Goal: Task Accomplishment & Management: Use online tool/utility

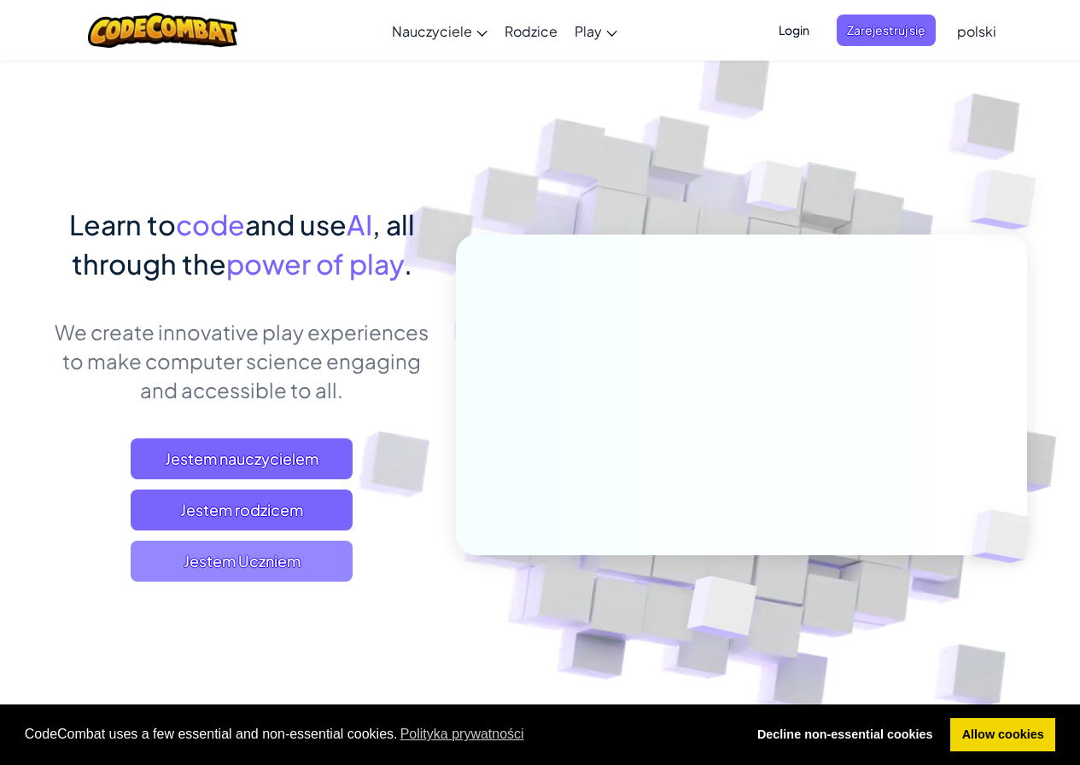
click at [213, 552] on span "Jestem Uczniem" at bounding box center [242, 561] width 222 height 41
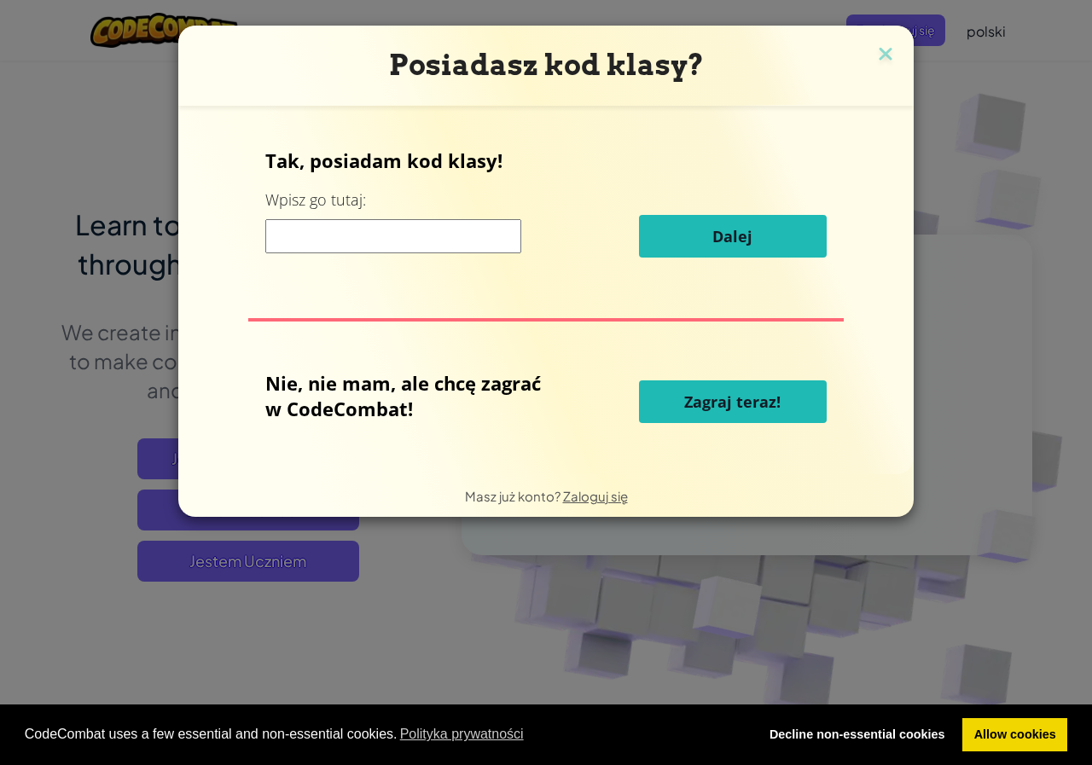
click at [483, 247] on input at bounding box center [393, 236] width 256 height 34
click at [710, 402] on span "Zagraj teraz!" at bounding box center [732, 402] width 96 height 20
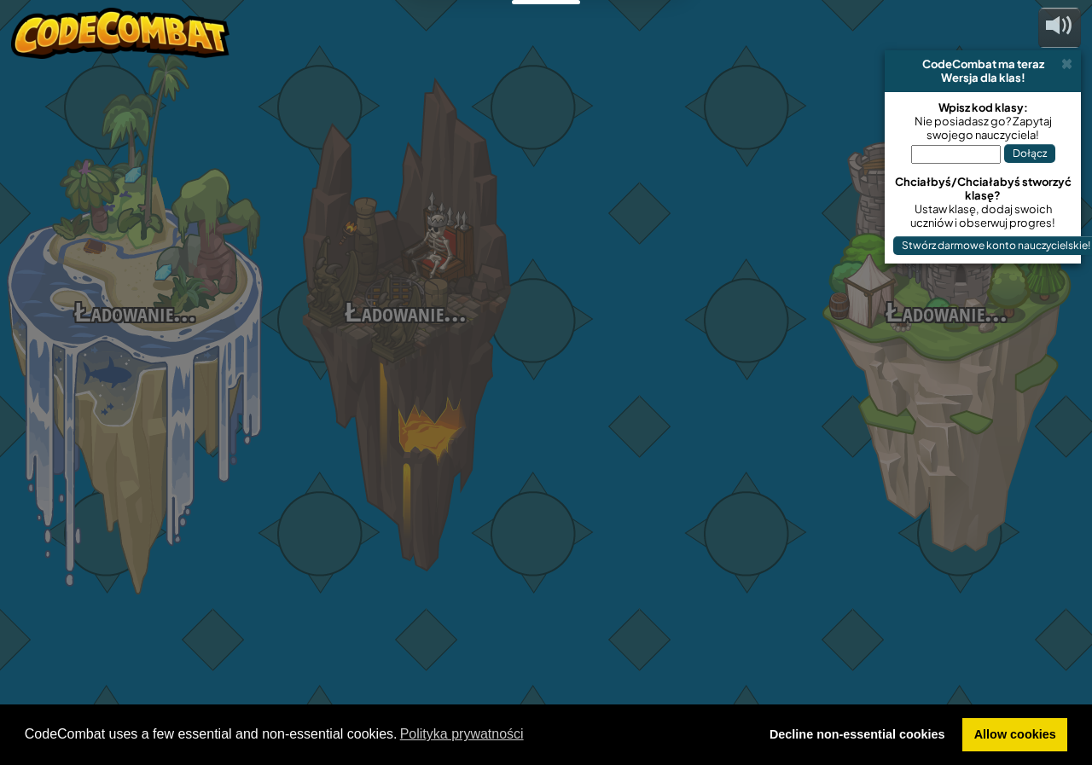
select select "pl"
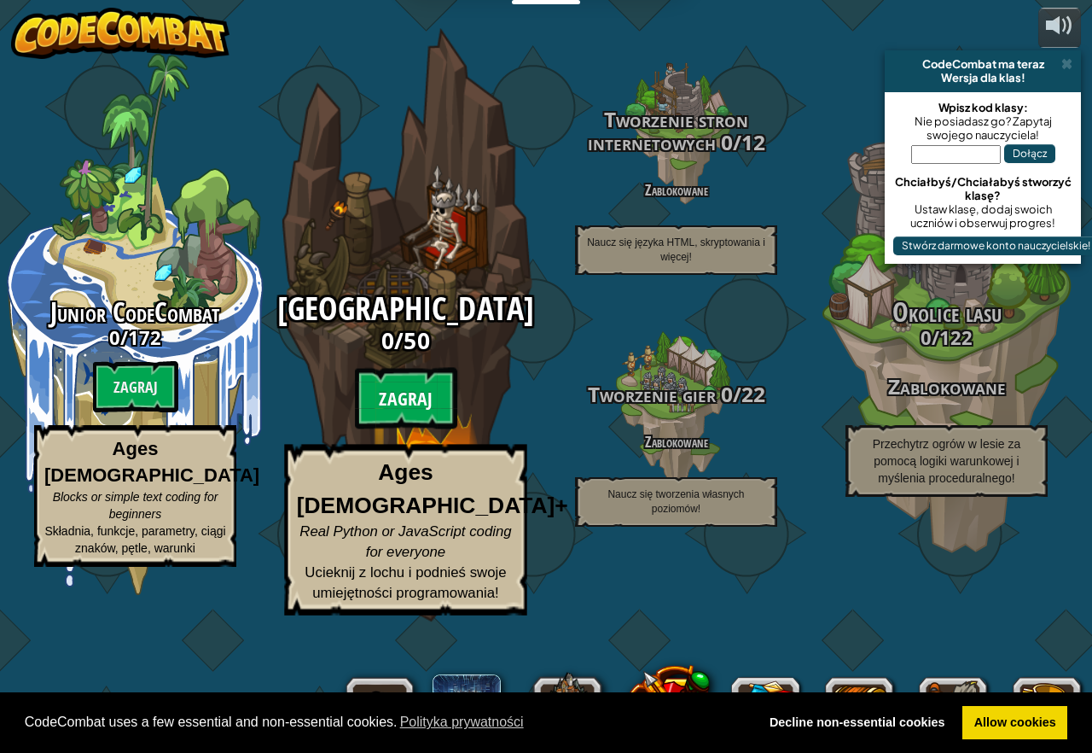
click at [420, 429] on btn "Zagraj" at bounding box center [406, 398] width 102 height 61
select select "pl"
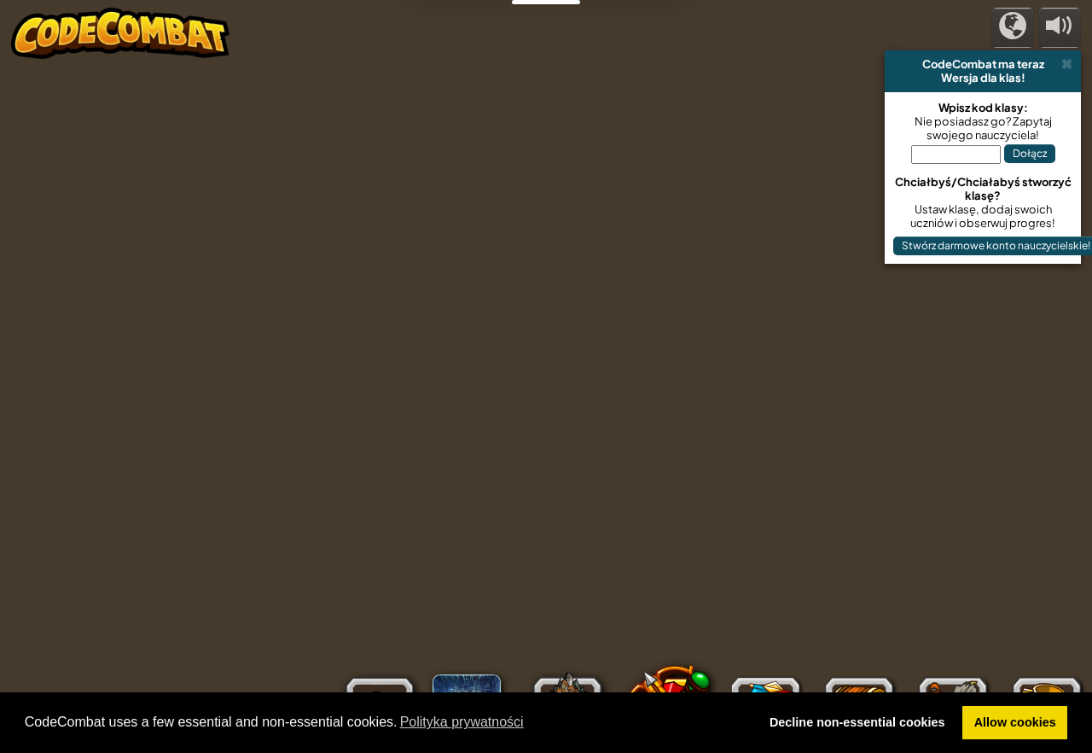
select select "pl"
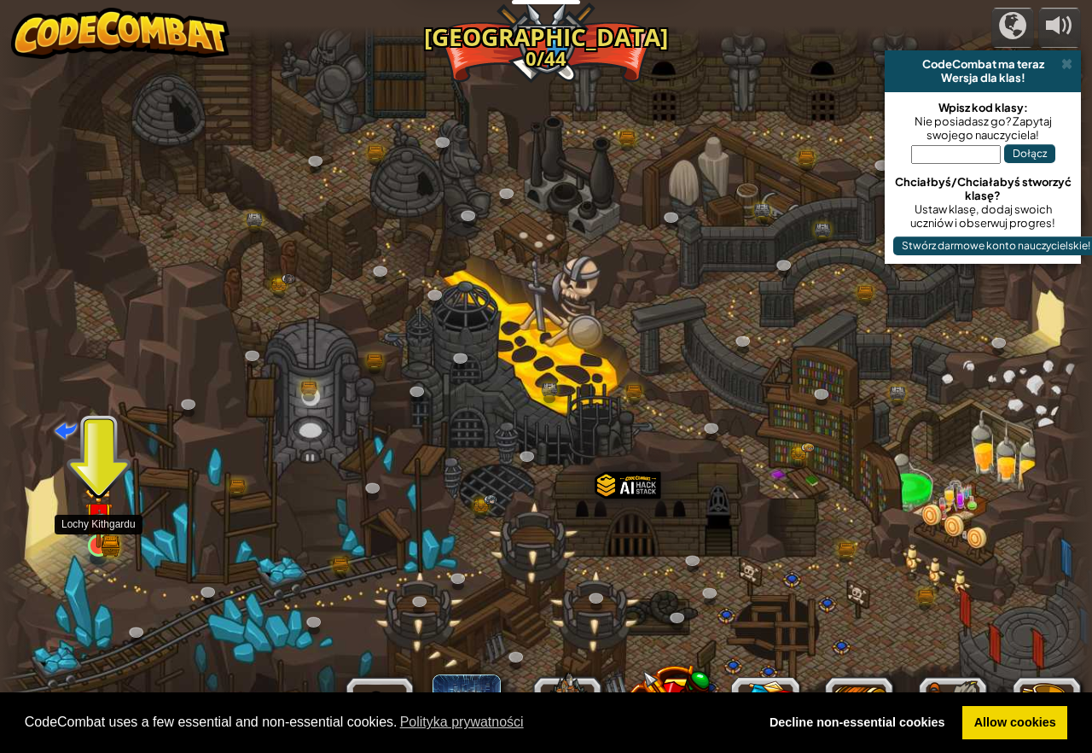
click at [109, 532] on img at bounding box center [98, 516] width 28 height 62
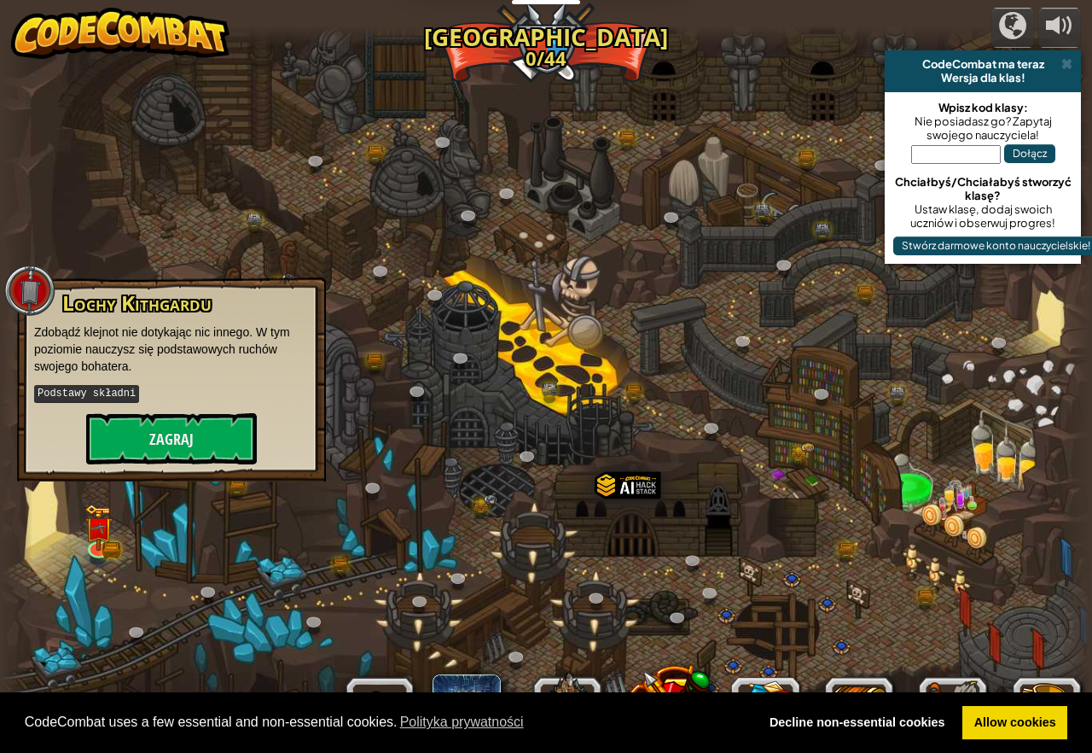
click at [1050, 704] on div "CodeCombat uses a few essential and non-essential cookies. Polityka prywatności…" at bounding box center [546, 722] width 1092 height 61
click at [851, 737] on link "Decline non-essential cookies" at bounding box center [857, 723] width 199 height 34
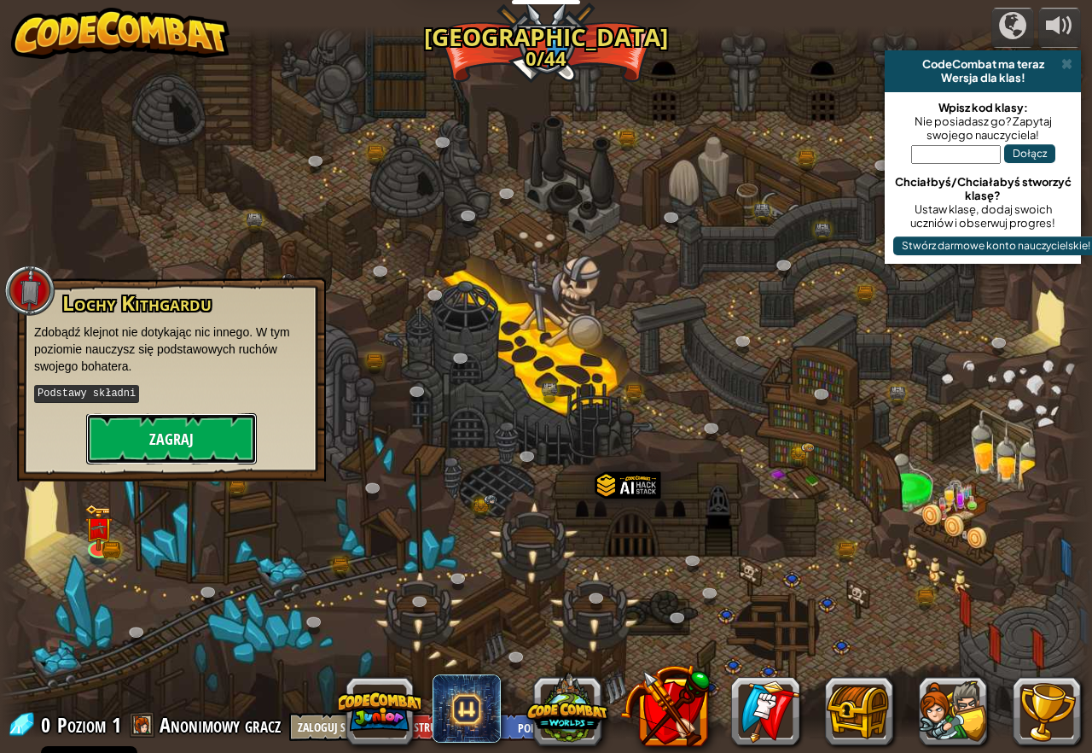
click at [138, 451] on button "Zagraj" at bounding box center [171, 438] width 171 height 51
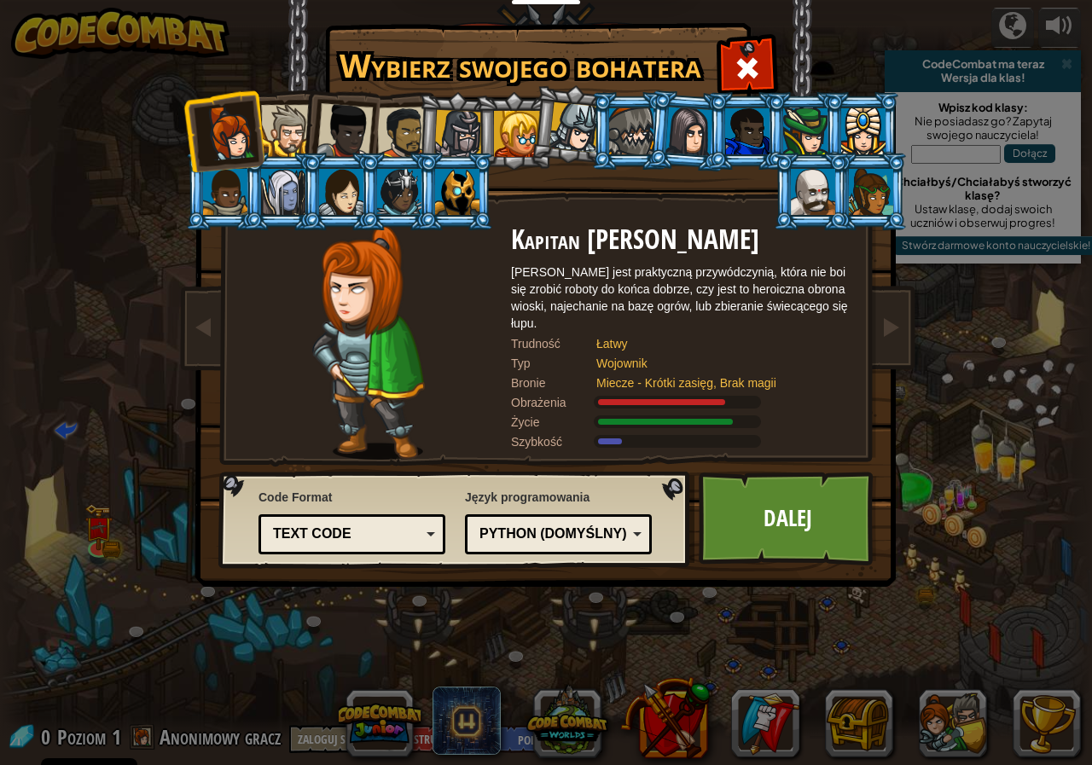
click at [328, 138] on div at bounding box center [345, 131] width 56 height 56
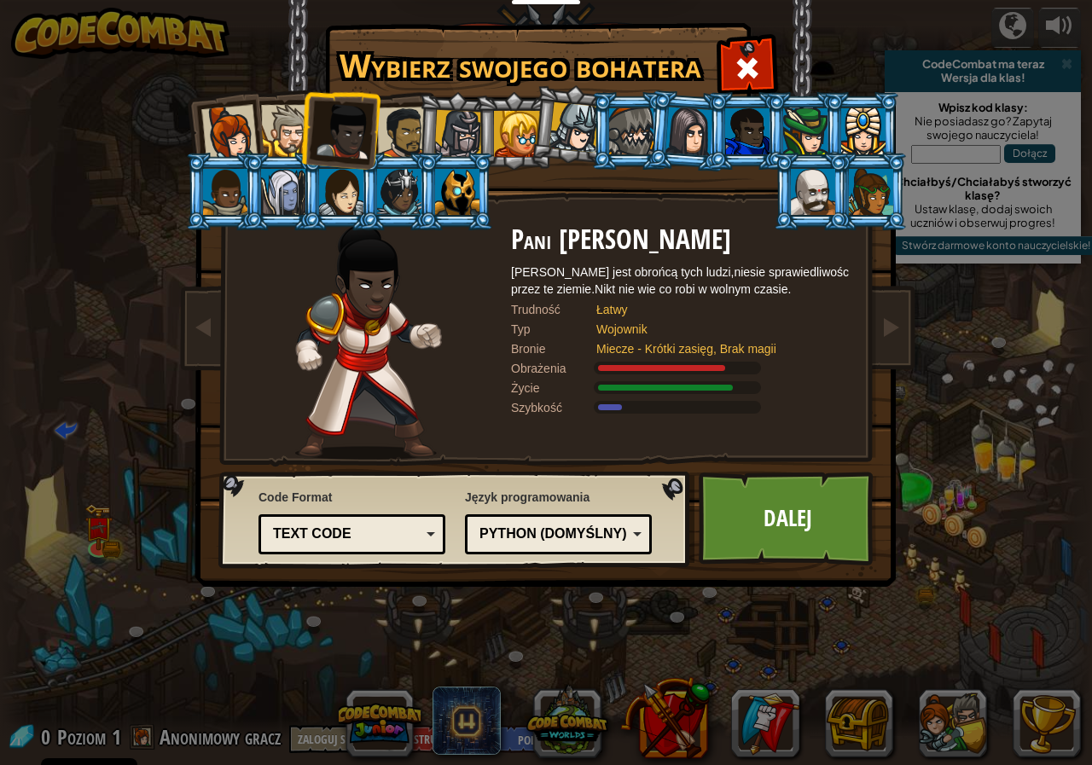
click at [399, 147] on div at bounding box center [403, 133] width 53 height 53
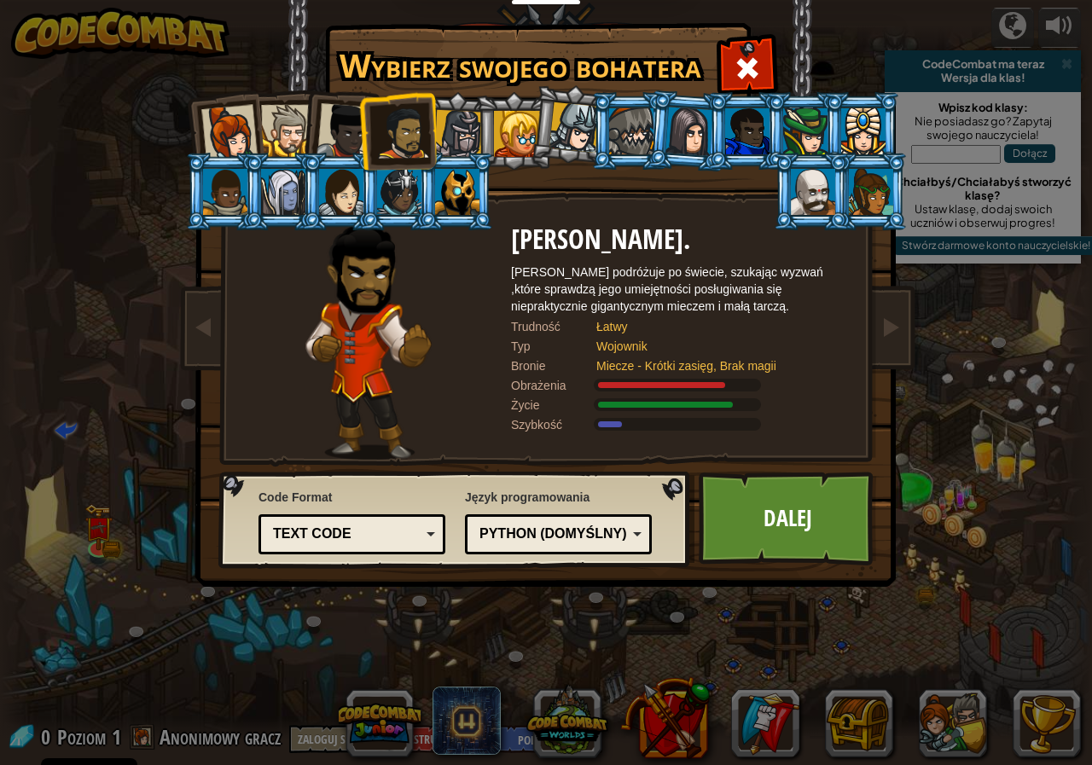
click at [402, 191] on div at bounding box center [399, 192] width 44 height 46
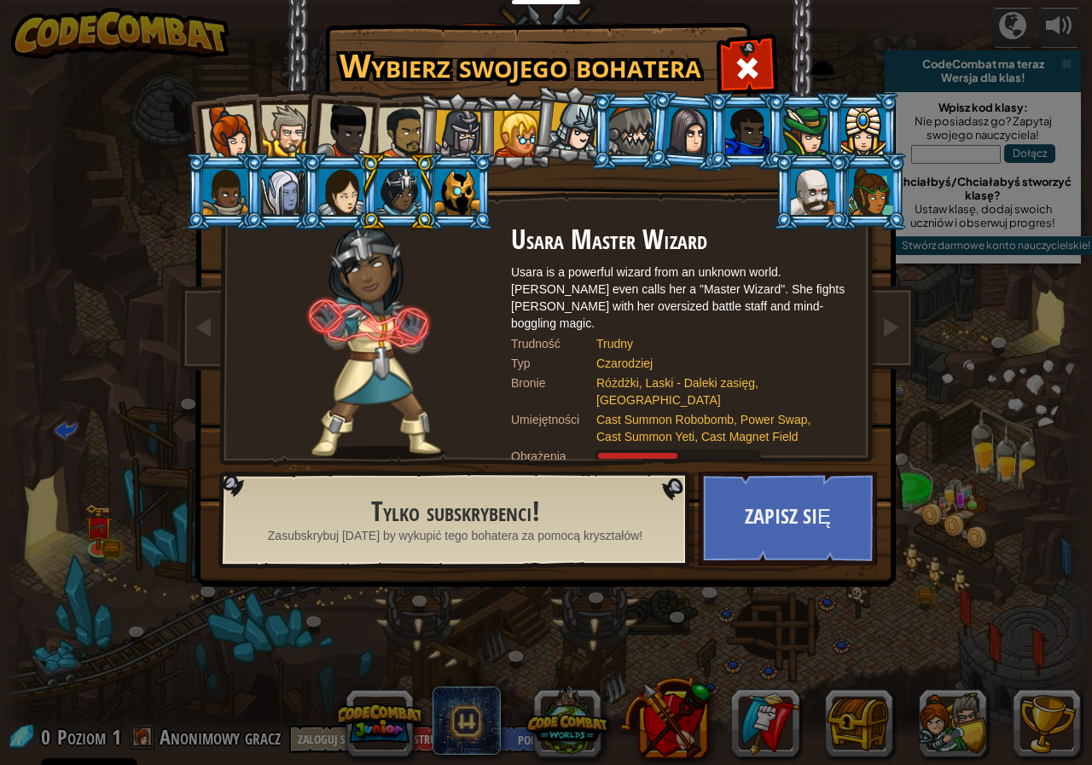
click at [447, 198] on div at bounding box center [457, 192] width 44 height 46
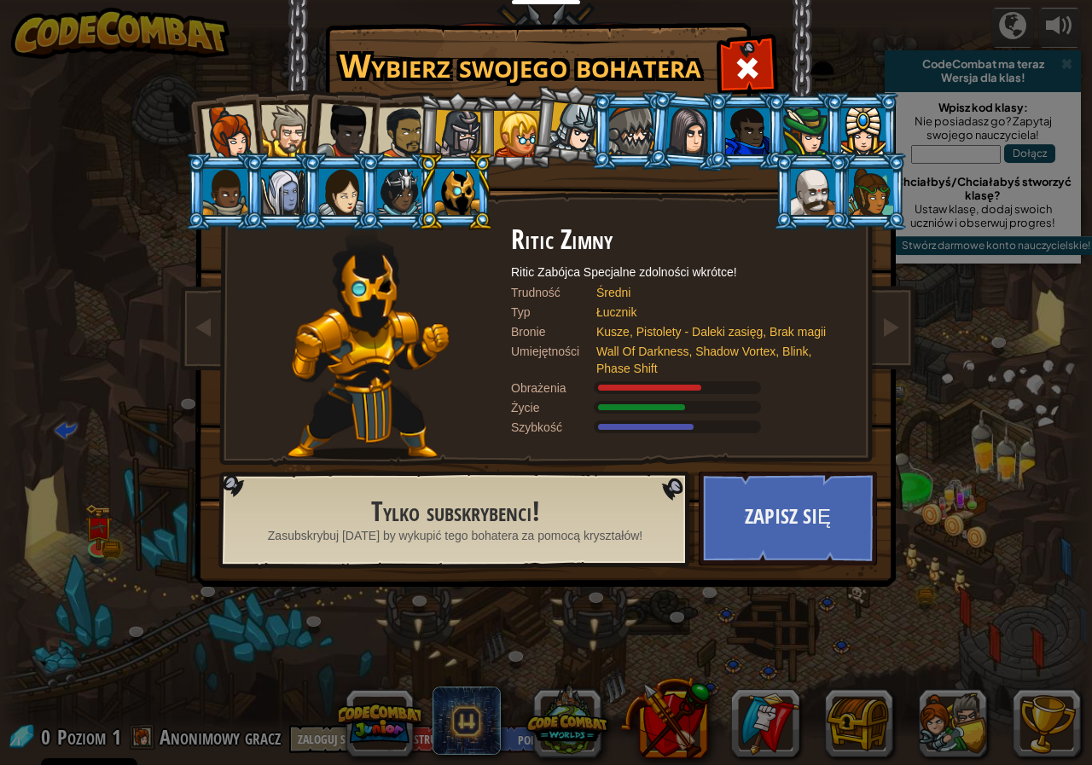
click at [540, 109] on li at bounding box center [571, 124] width 84 height 85
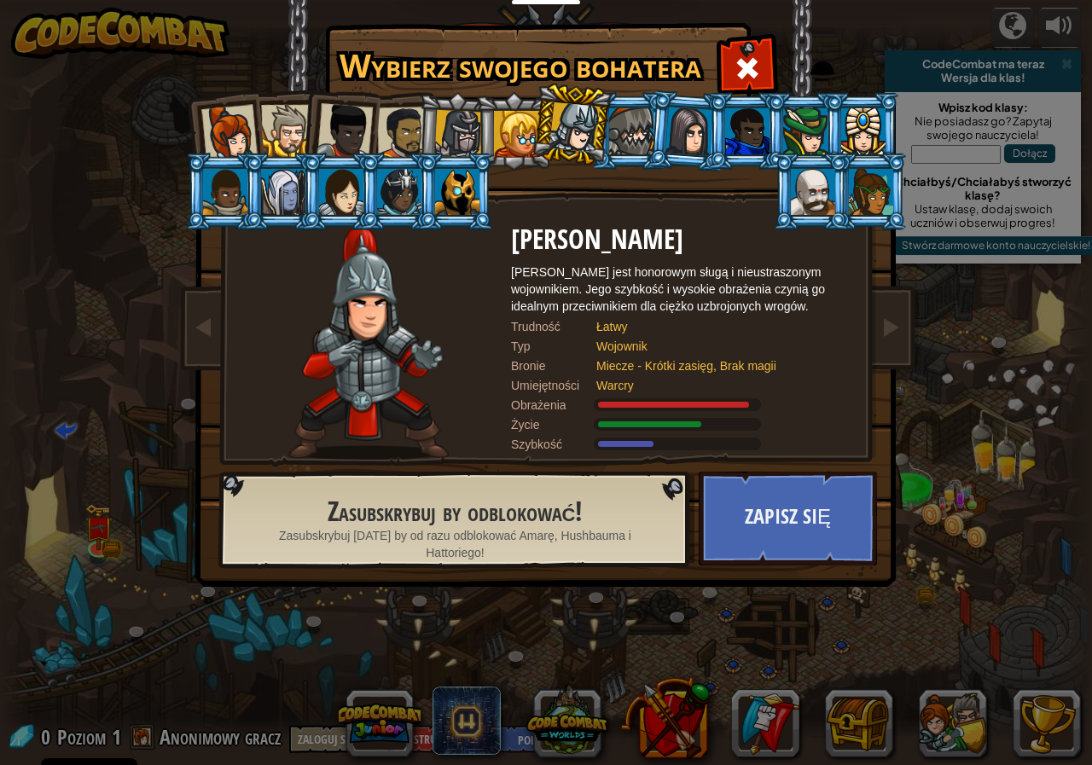
click at [428, 92] on ol at bounding box center [547, 92] width 704 height 0
click at [428, 192] on li at bounding box center [455, 192] width 77 height 78
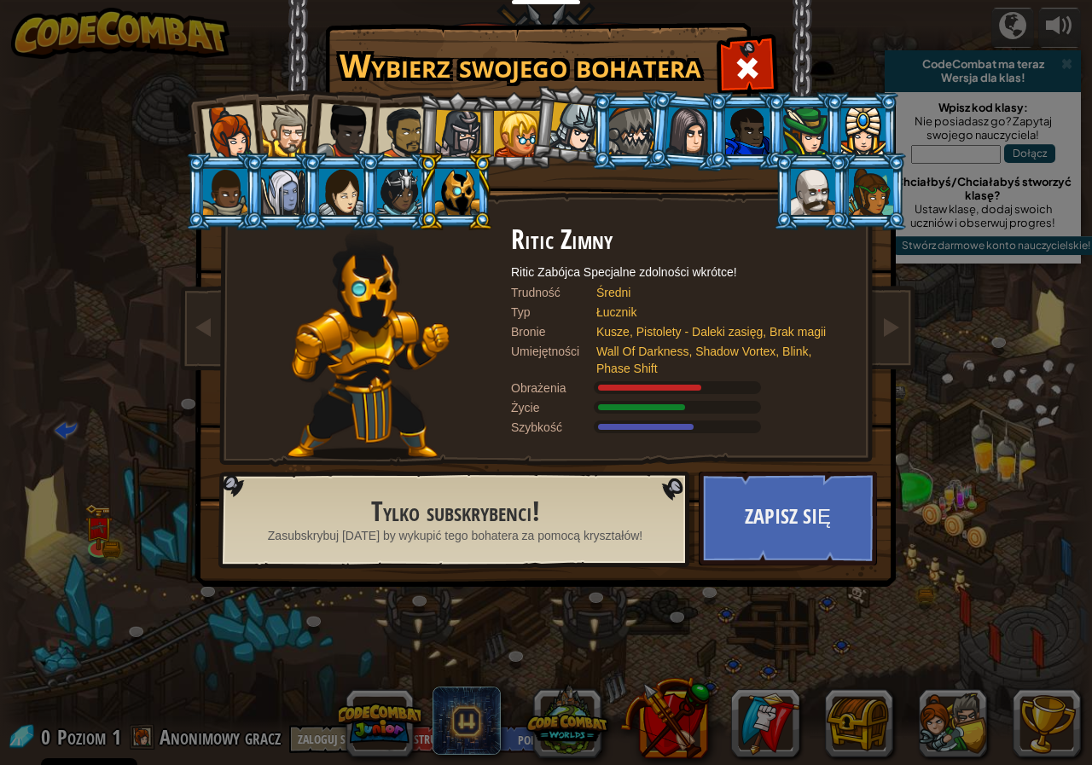
click at [236, 140] on div at bounding box center [229, 133] width 56 height 56
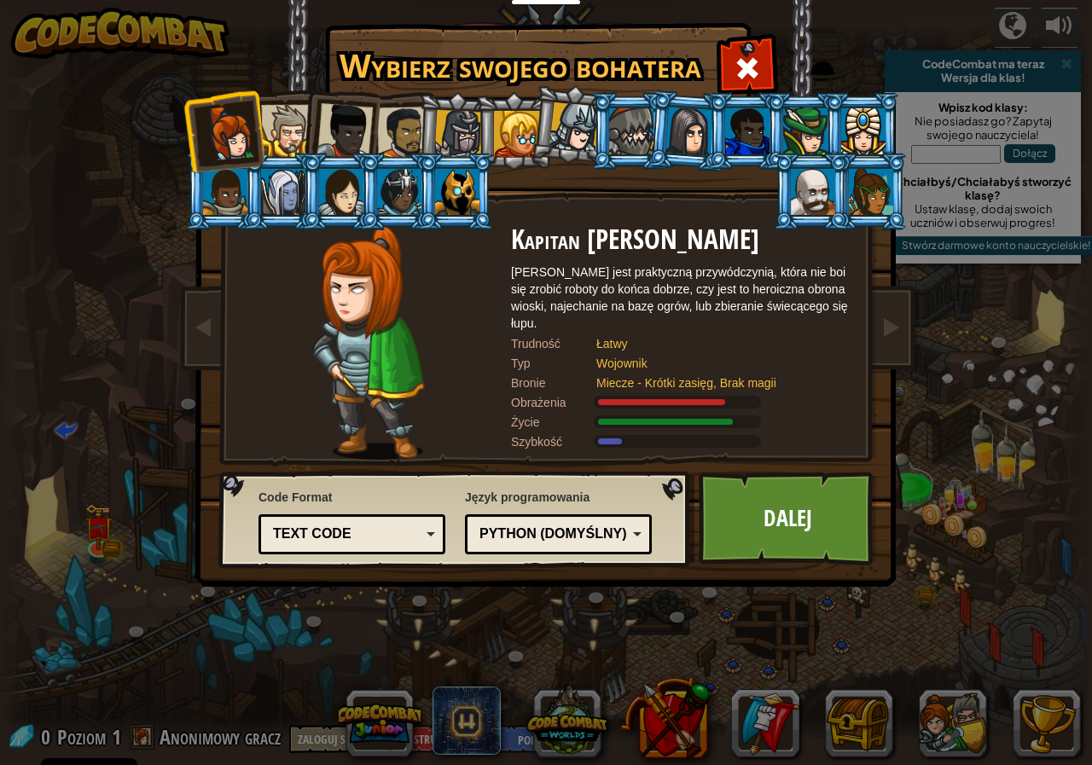
click at [235, 206] on div at bounding box center [225, 192] width 44 height 46
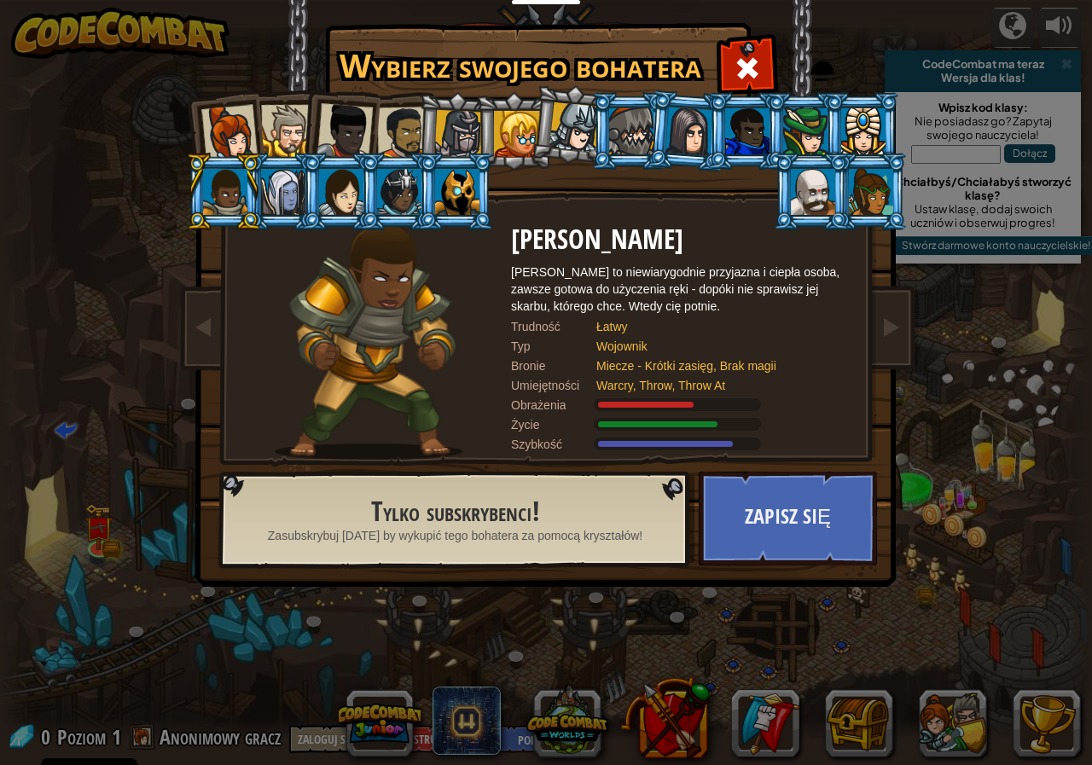
click at [414, 136] on div at bounding box center [403, 133] width 53 height 53
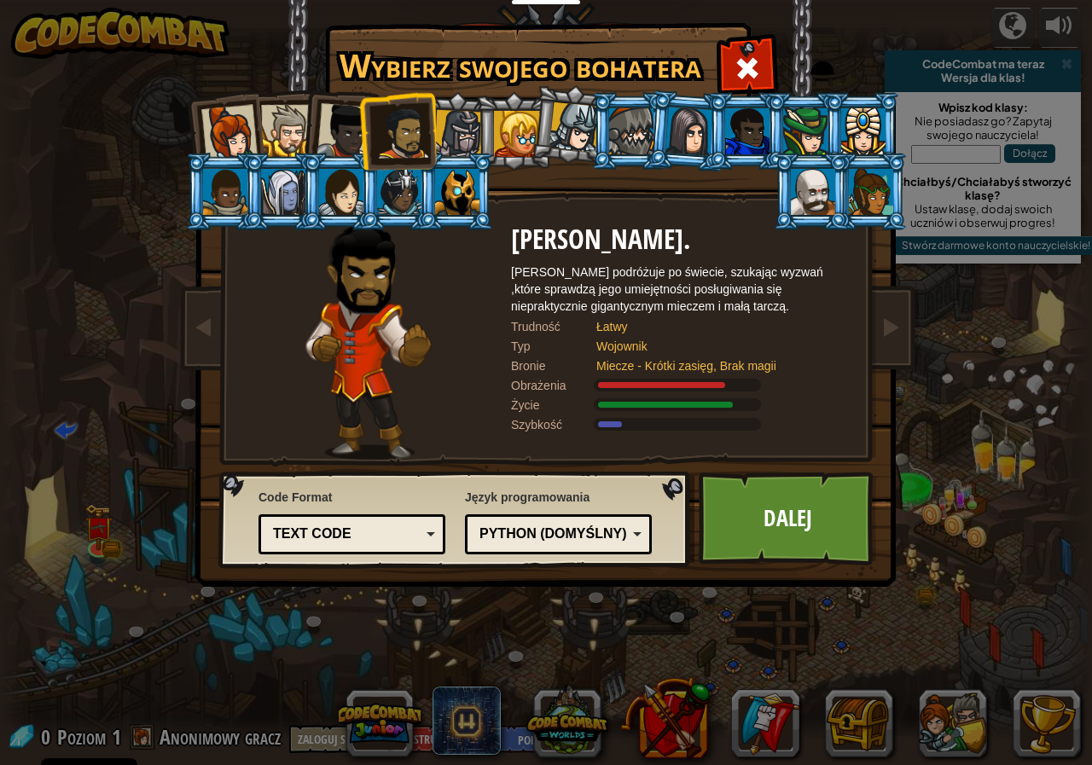
click at [340, 125] on div at bounding box center [345, 131] width 56 height 56
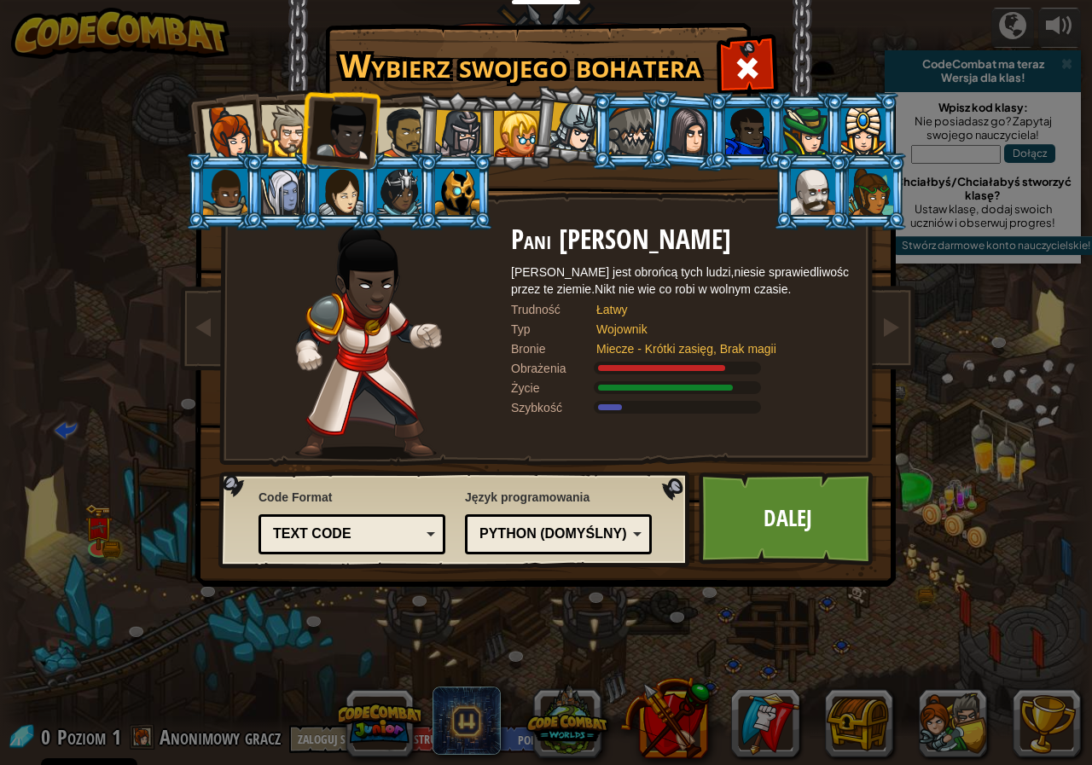
click at [471, 201] on div at bounding box center [457, 192] width 44 height 46
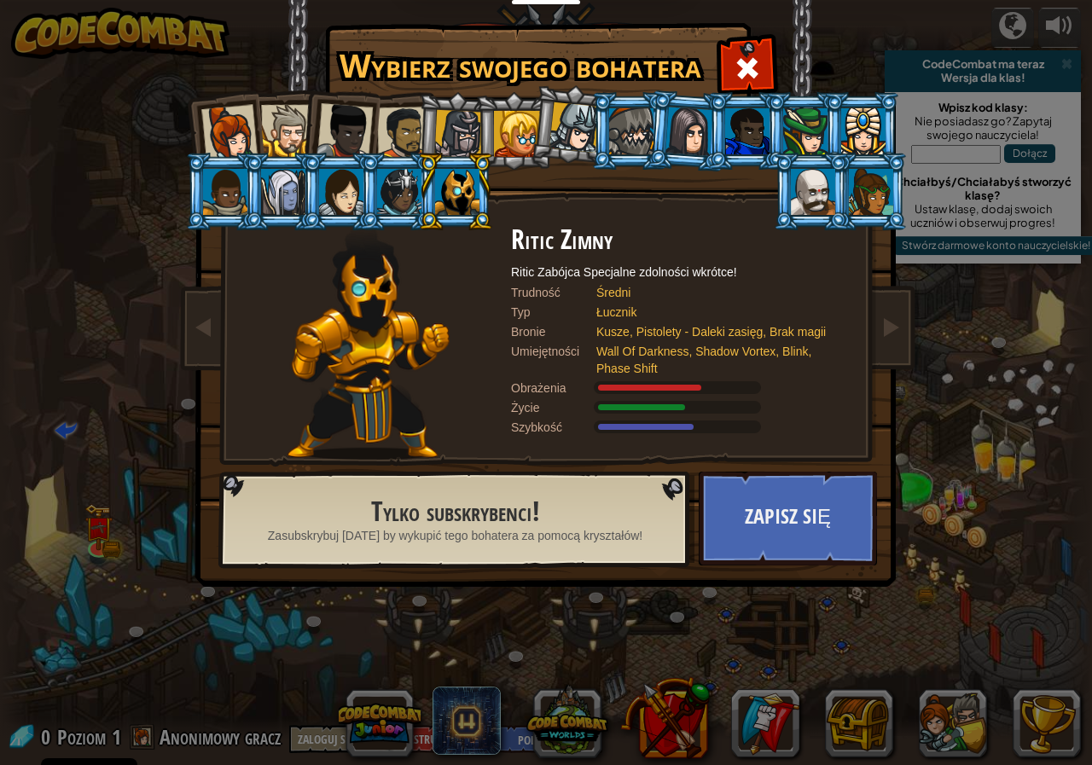
drag, startPoint x: 652, startPoint y: 393, endPoint x: 667, endPoint y: 394, distance: 15.4
click at [667, 394] on div "Obrażenia" at bounding box center [681, 388] width 341 height 17
click at [845, 188] on li at bounding box center [811, 192] width 77 height 78
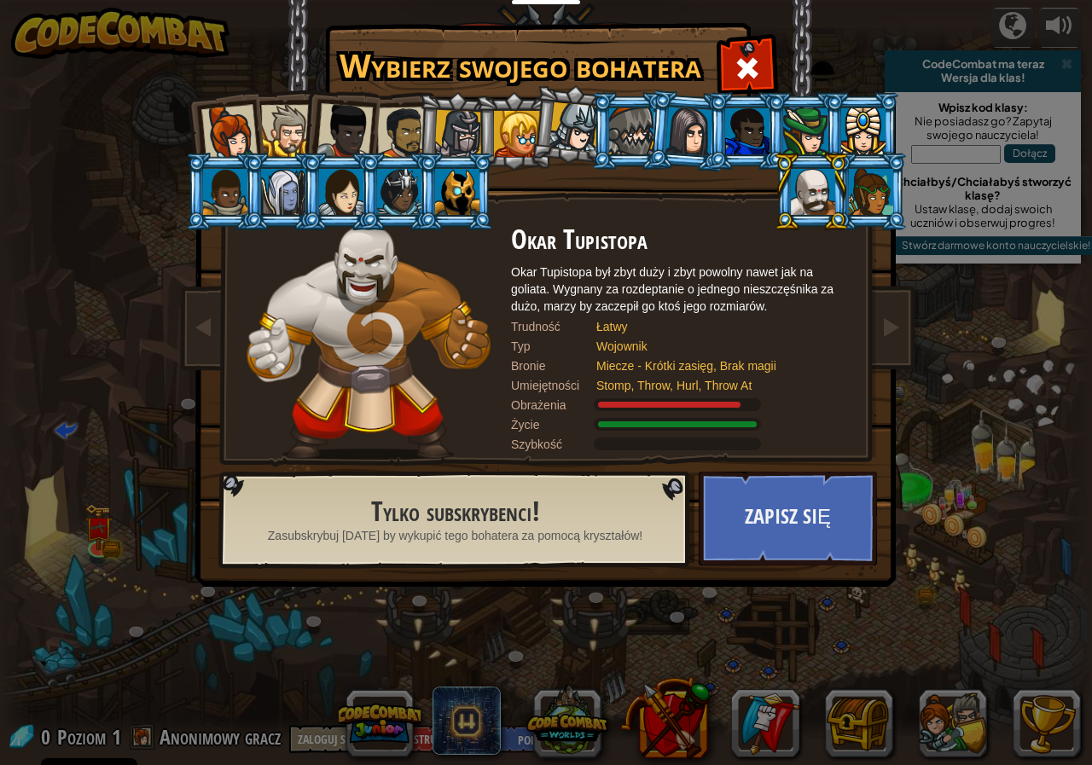
drag, startPoint x: 327, startPoint y: 356, endPoint x: 342, endPoint y: 360, distance: 15.9
click at [342, 360] on img at bounding box center [368, 342] width 243 height 235
click at [845, 108] on div at bounding box center [863, 131] width 44 height 46
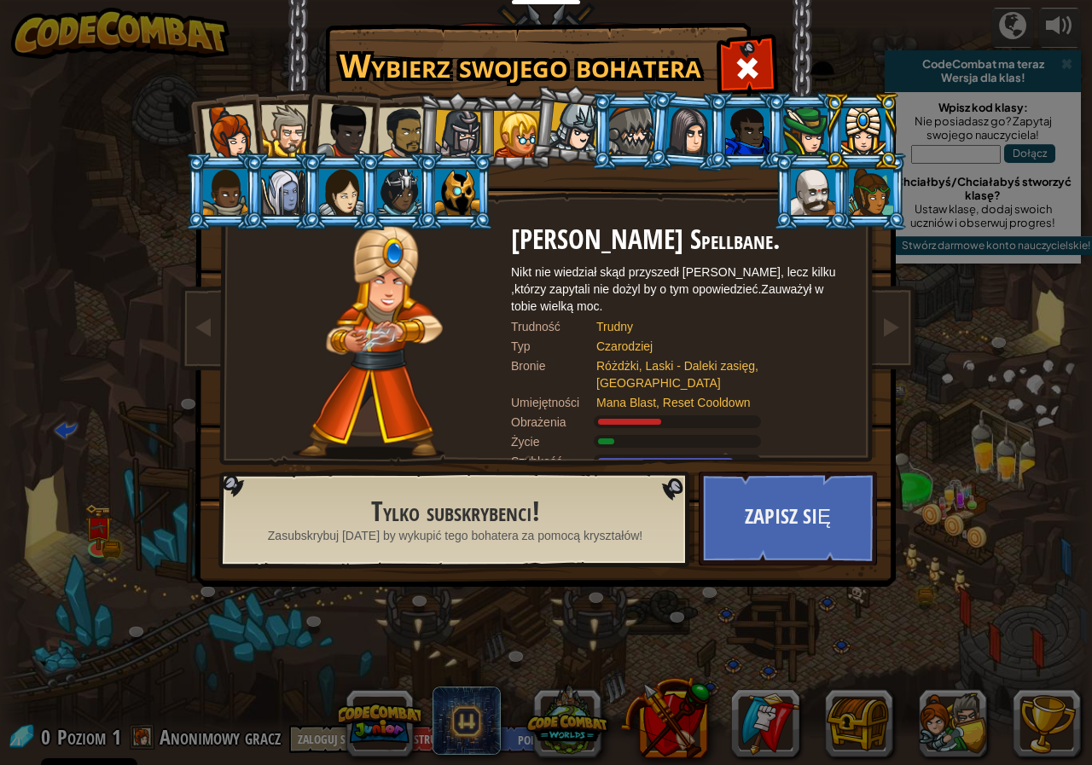
click at [521, 139] on div at bounding box center [517, 134] width 46 height 46
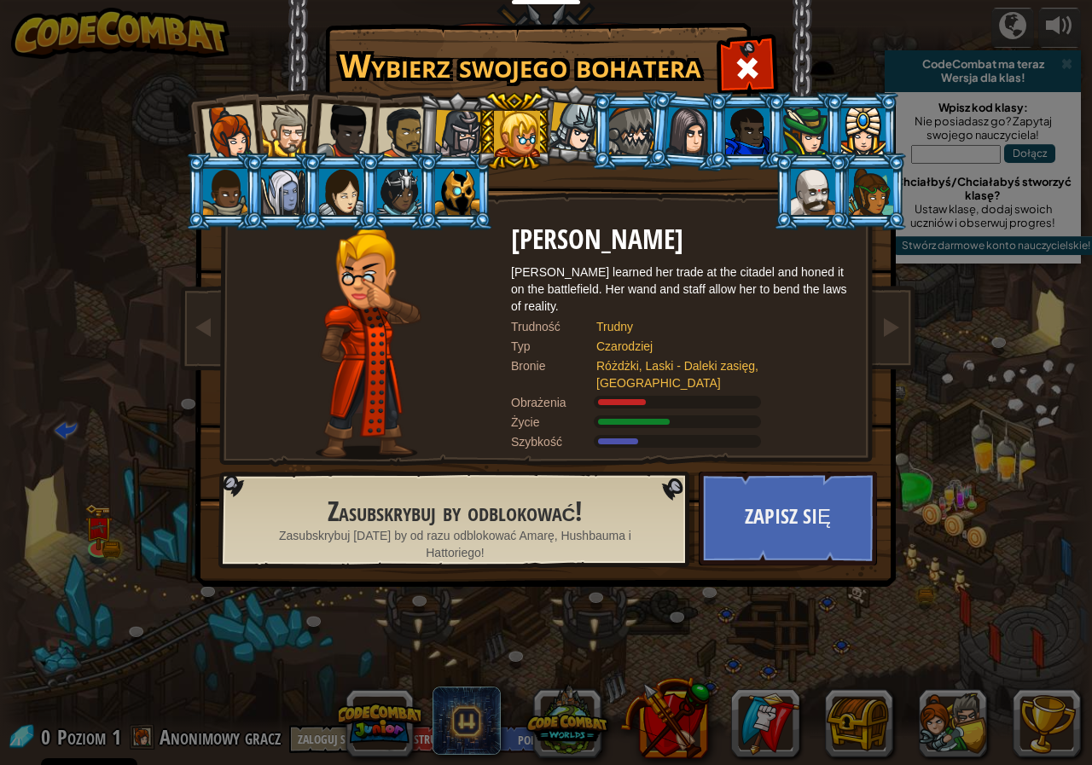
click at [622, 133] on div at bounding box center [631, 131] width 44 height 46
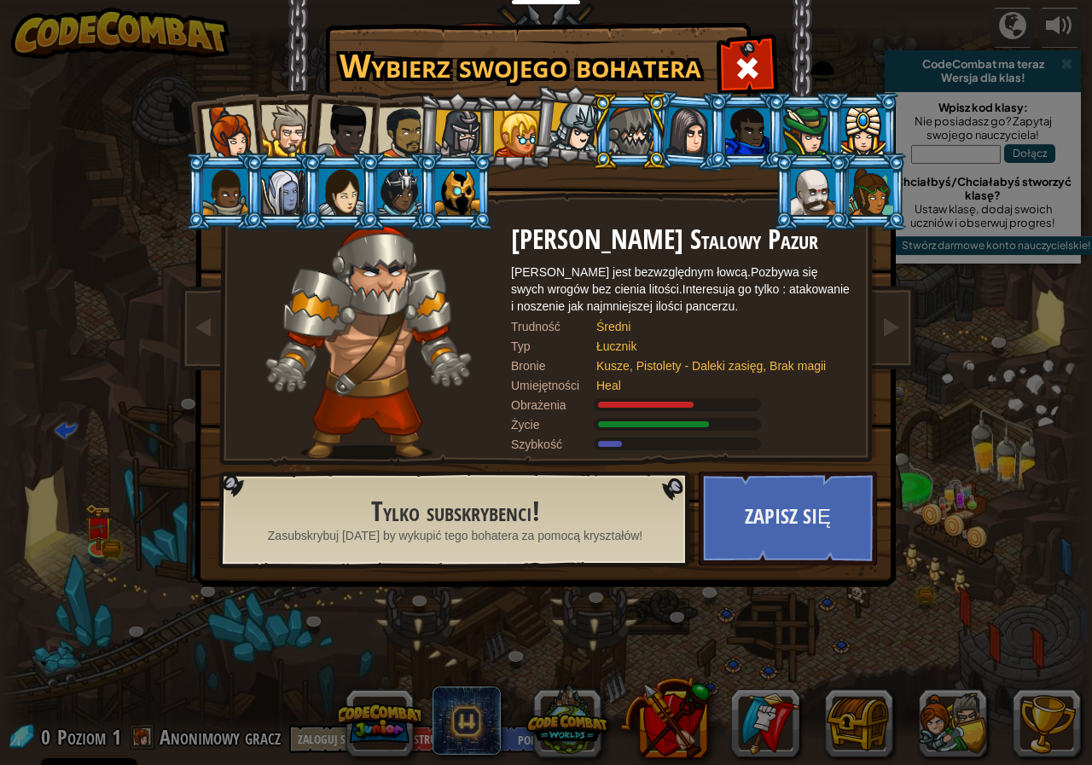
click at [421, 131] on li at bounding box center [456, 131] width 81 height 82
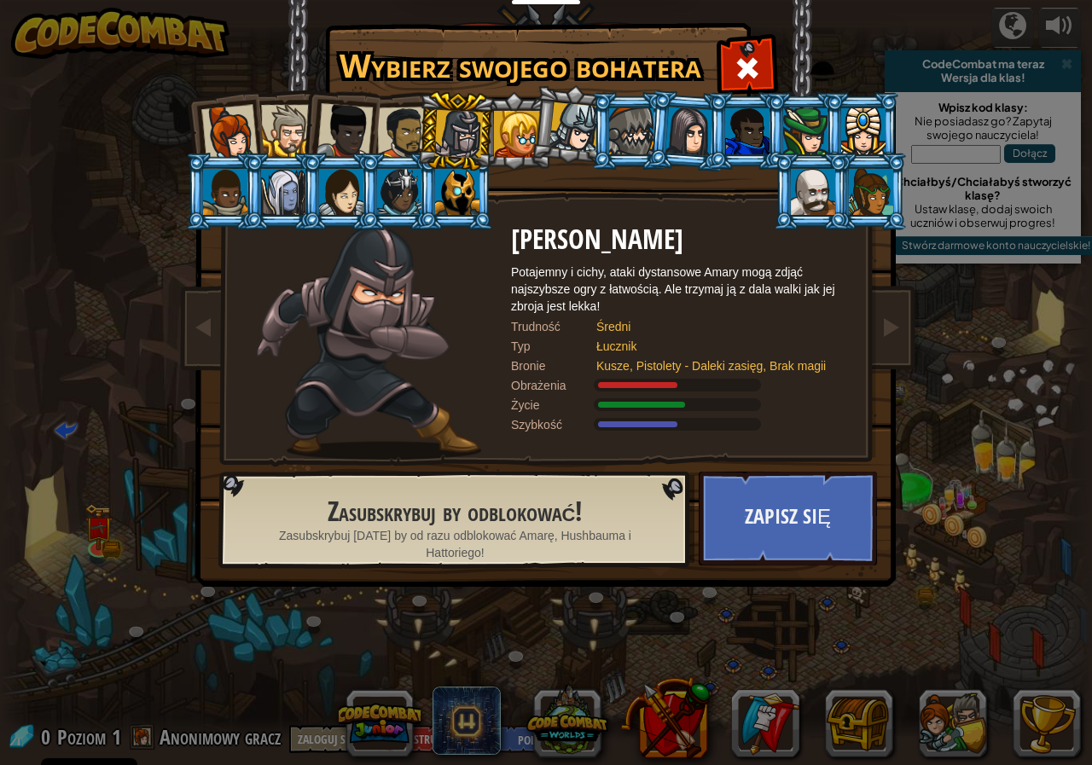
click at [389, 219] on li at bounding box center [397, 192] width 77 height 78
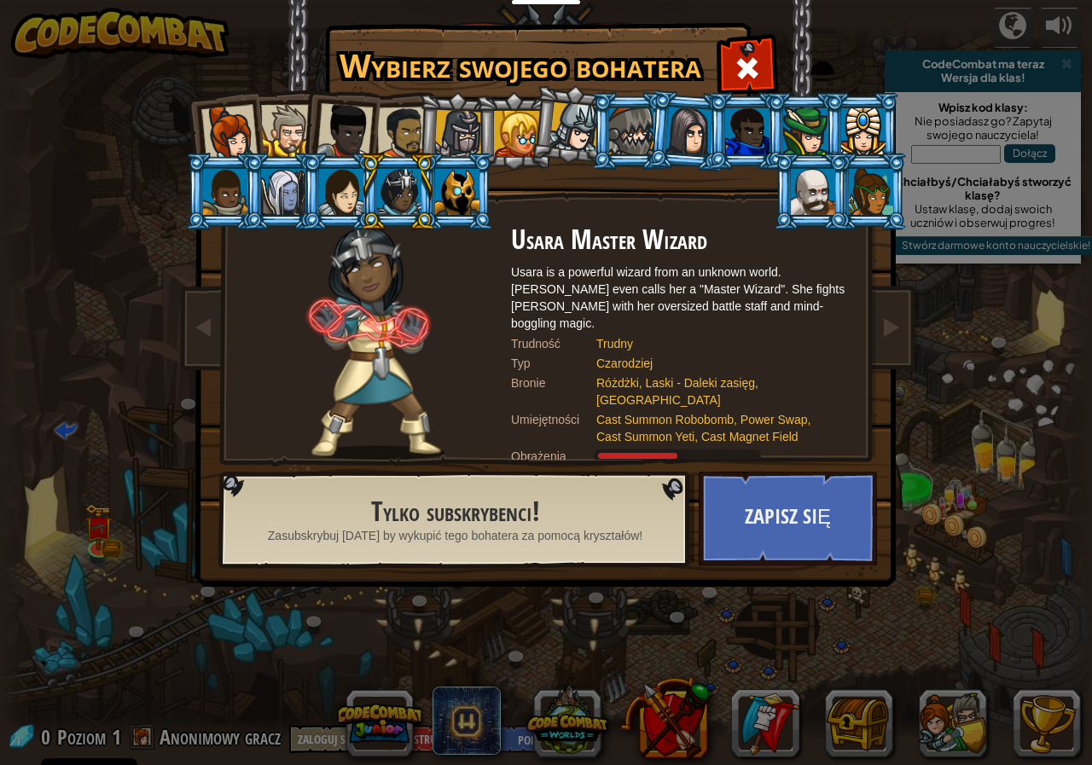
click at [230, 108] on div at bounding box center [229, 133] width 56 height 56
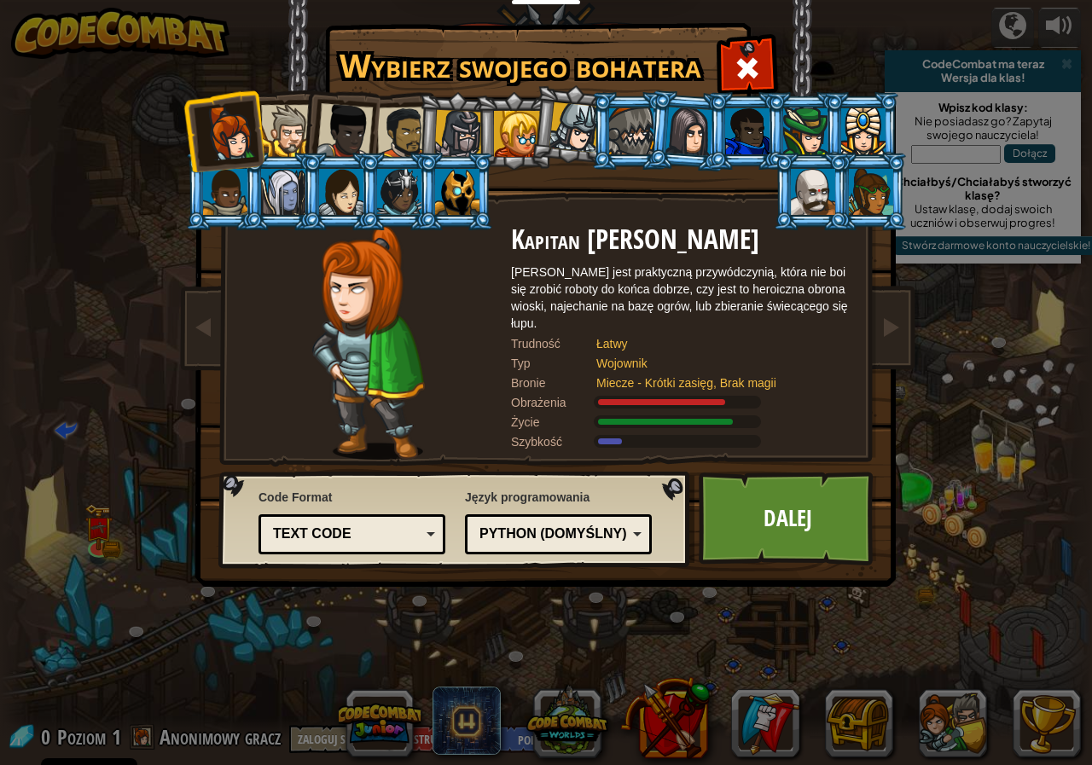
click at [301, 110] on div at bounding box center [287, 131] width 52 height 52
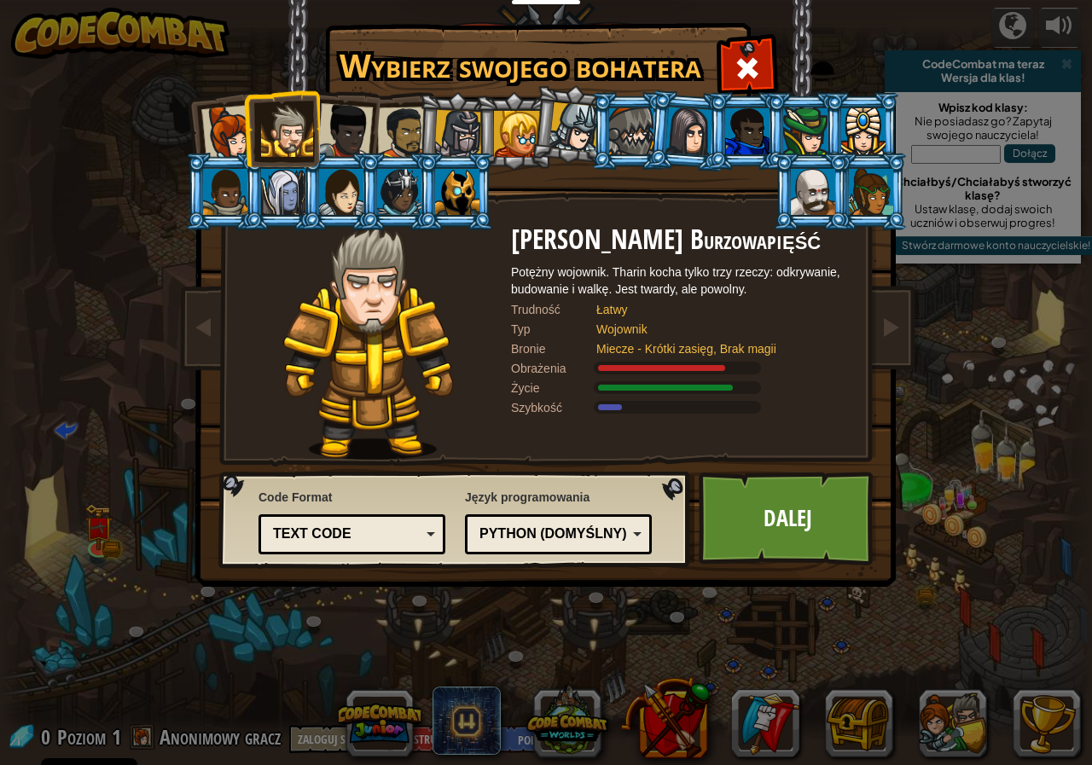
click at [334, 117] on div at bounding box center [345, 131] width 56 height 56
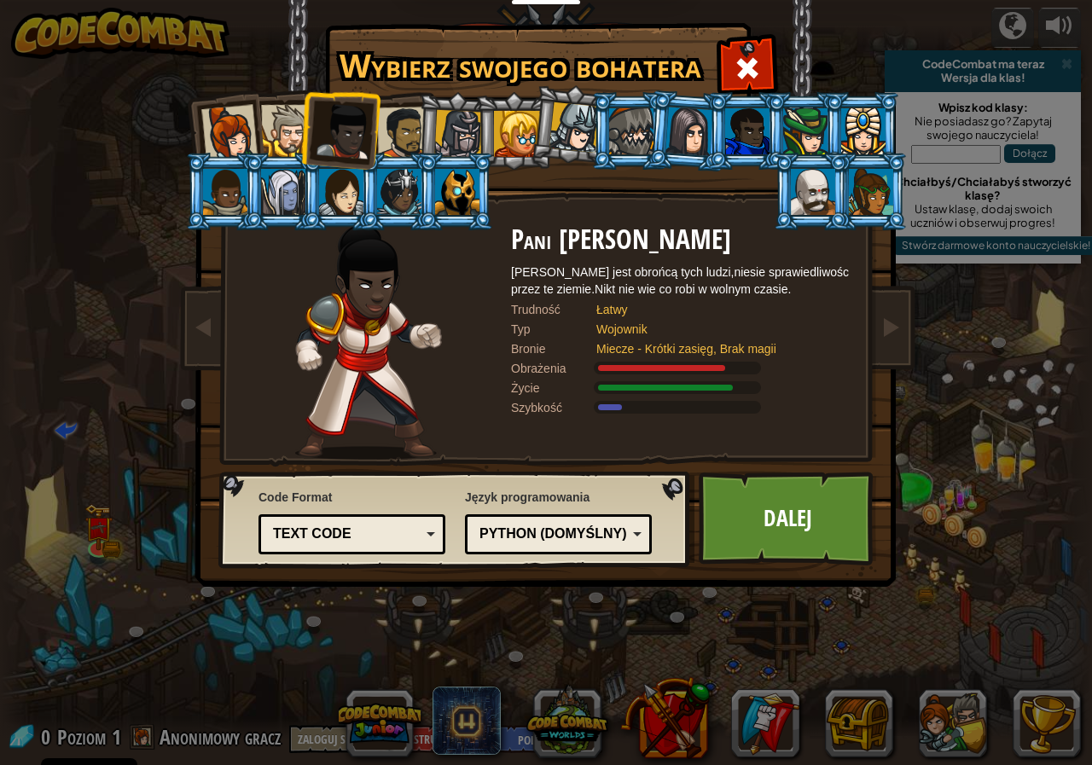
click at [392, 138] on div at bounding box center [403, 133] width 53 height 53
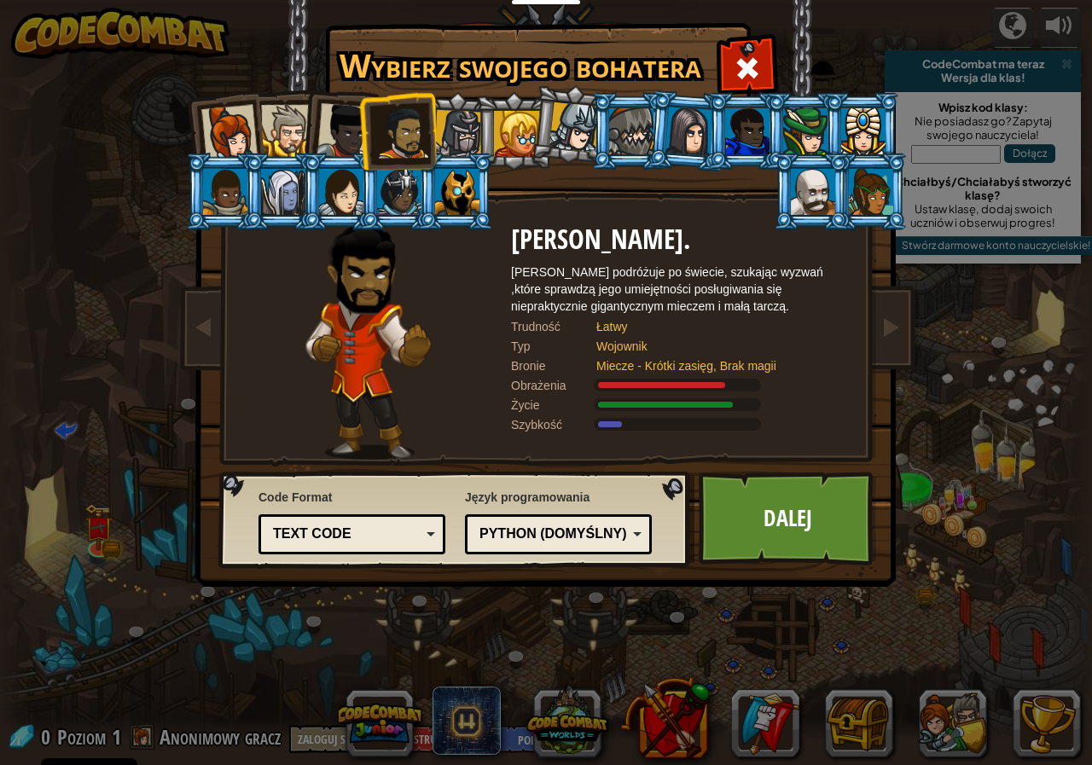
click at [457, 145] on div at bounding box center [458, 134] width 49 height 49
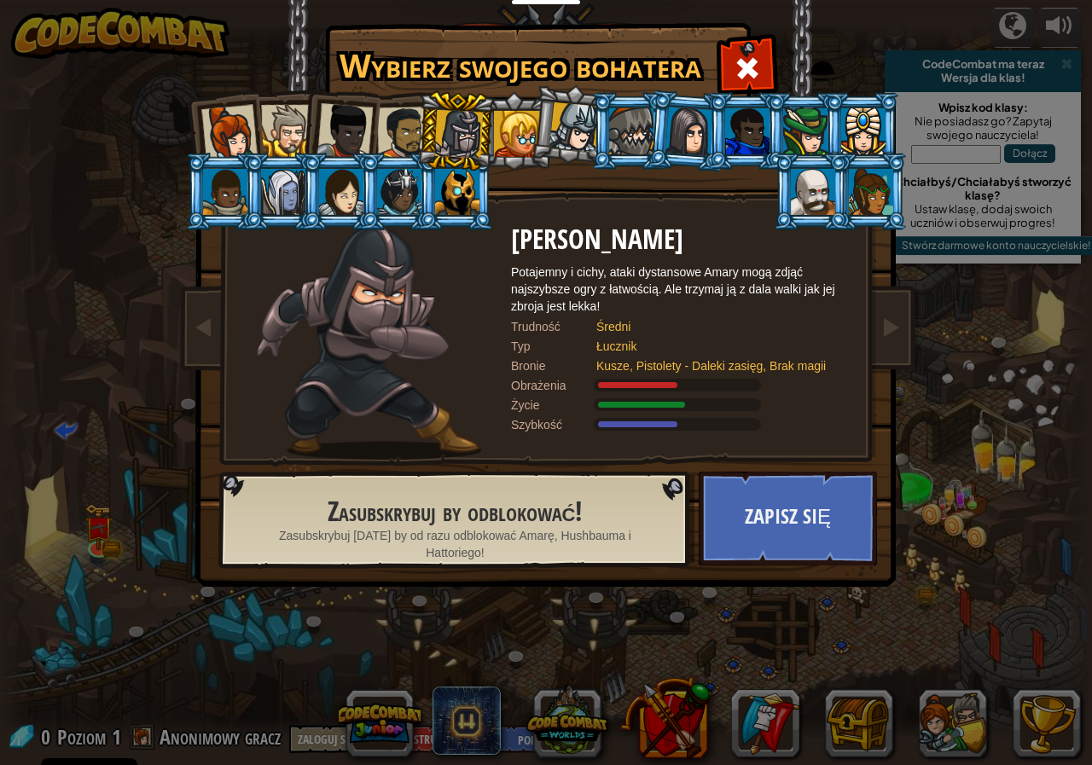
click at [259, 138] on li at bounding box center [224, 131] width 84 height 84
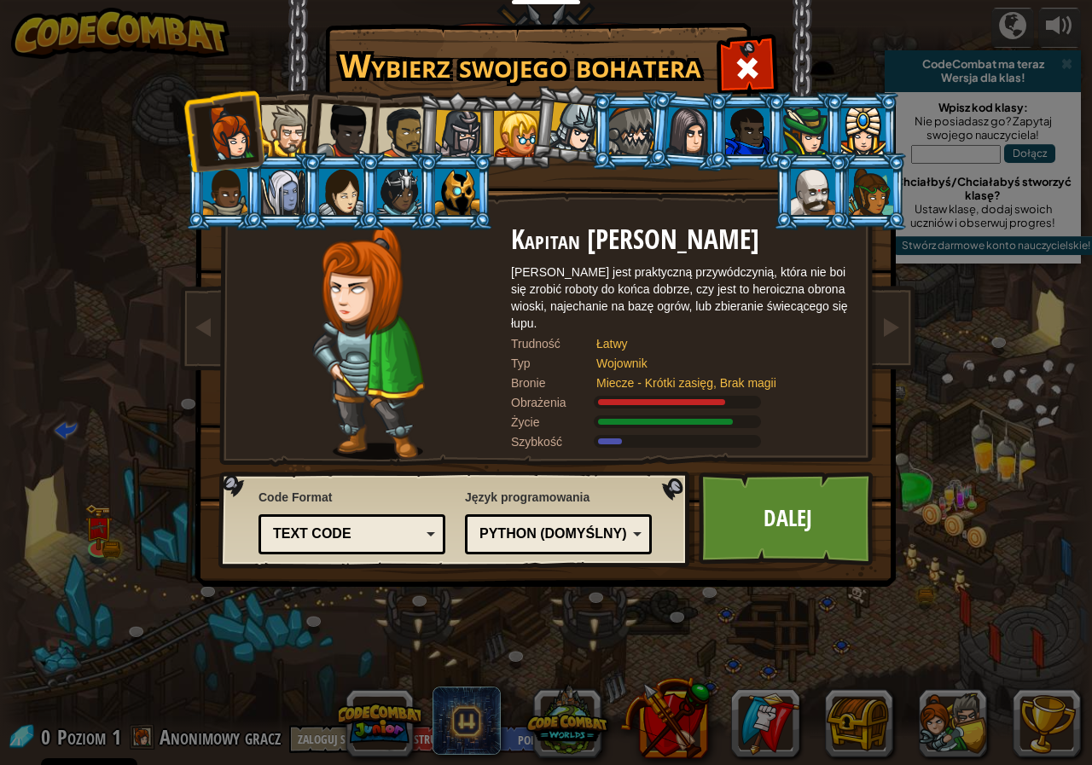
click at [282, 143] on div at bounding box center [287, 131] width 52 height 52
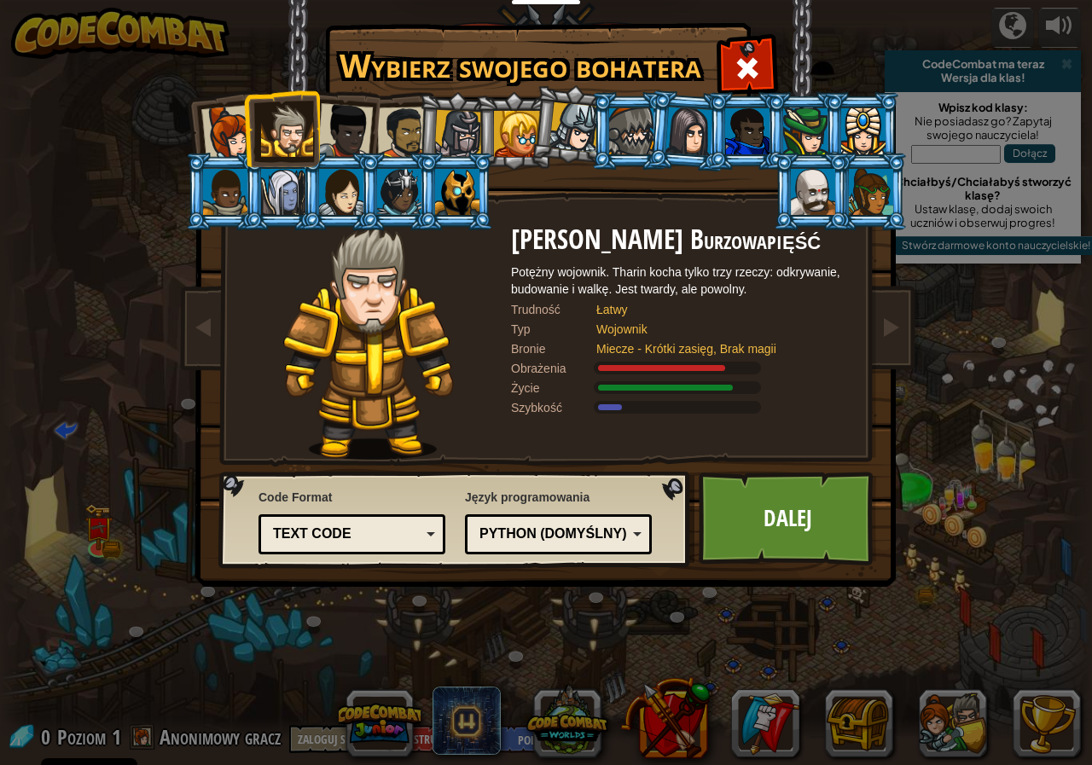
click at [346, 128] on div at bounding box center [345, 131] width 56 height 56
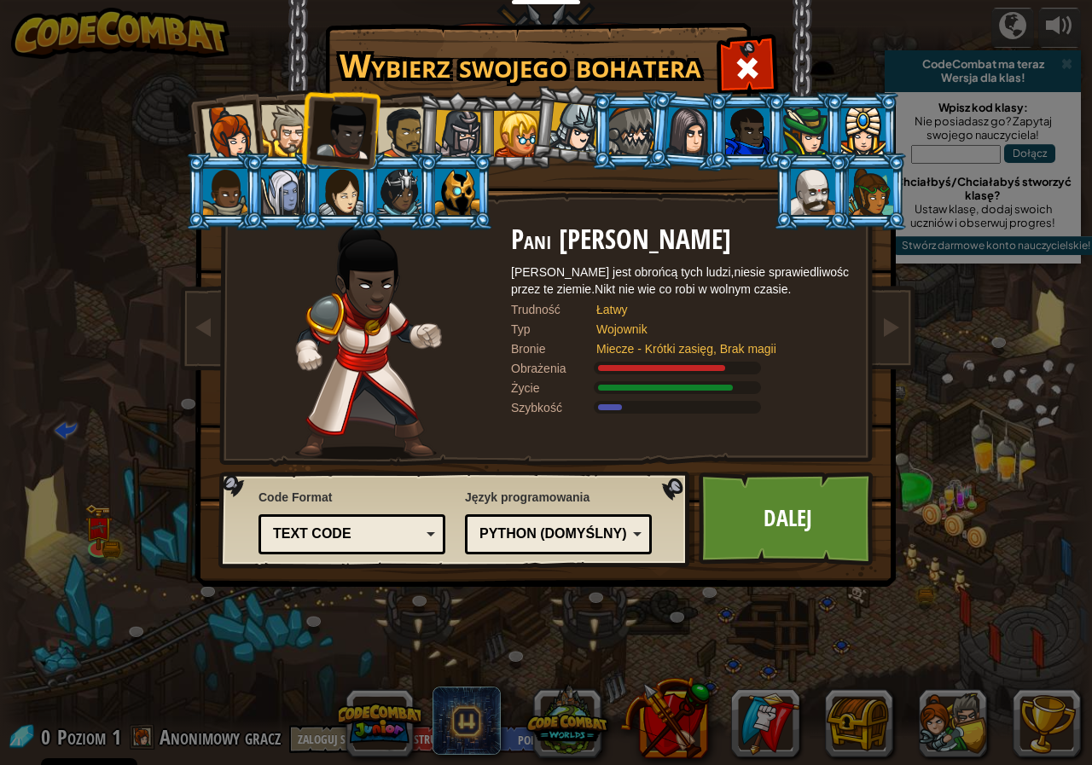
click at [447, 168] on li at bounding box center [455, 192] width 77 height 78
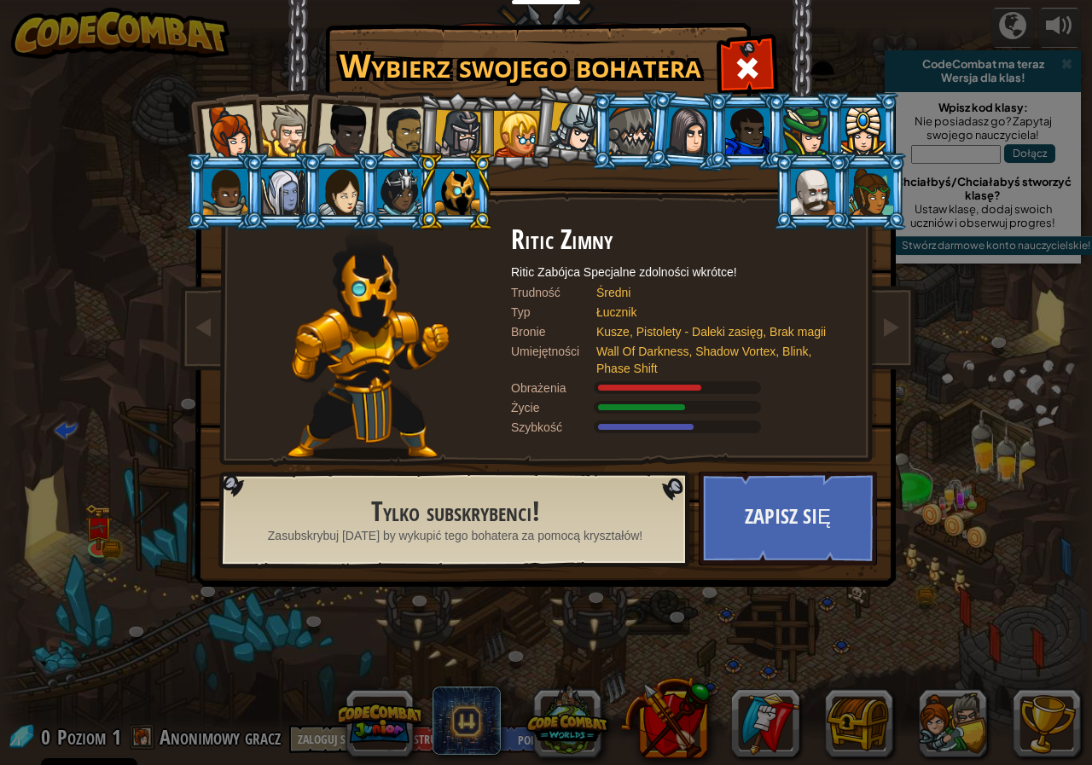
click at [437, 118] on li at bounding box center [456, 131] width 81 height 82
click at [408, 131] on div at bounding box center [403, 133] width 53 height 53
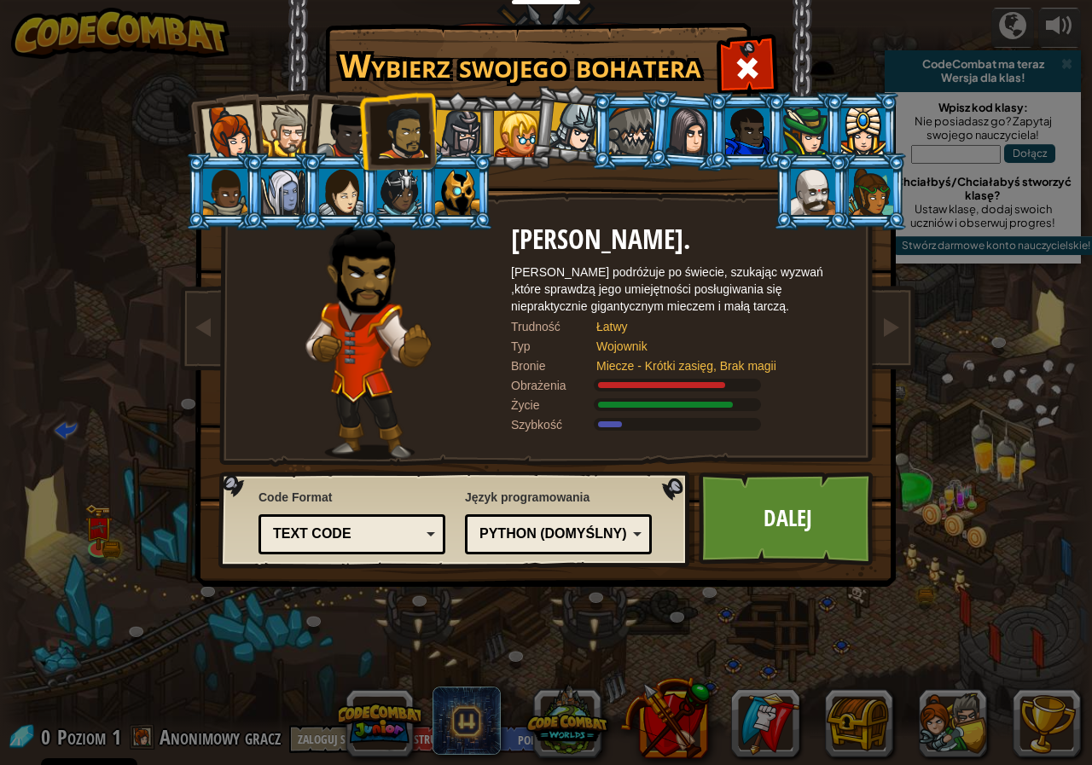
click at [444, 145] on div at bounding box center [458, 134] width 49 height 49
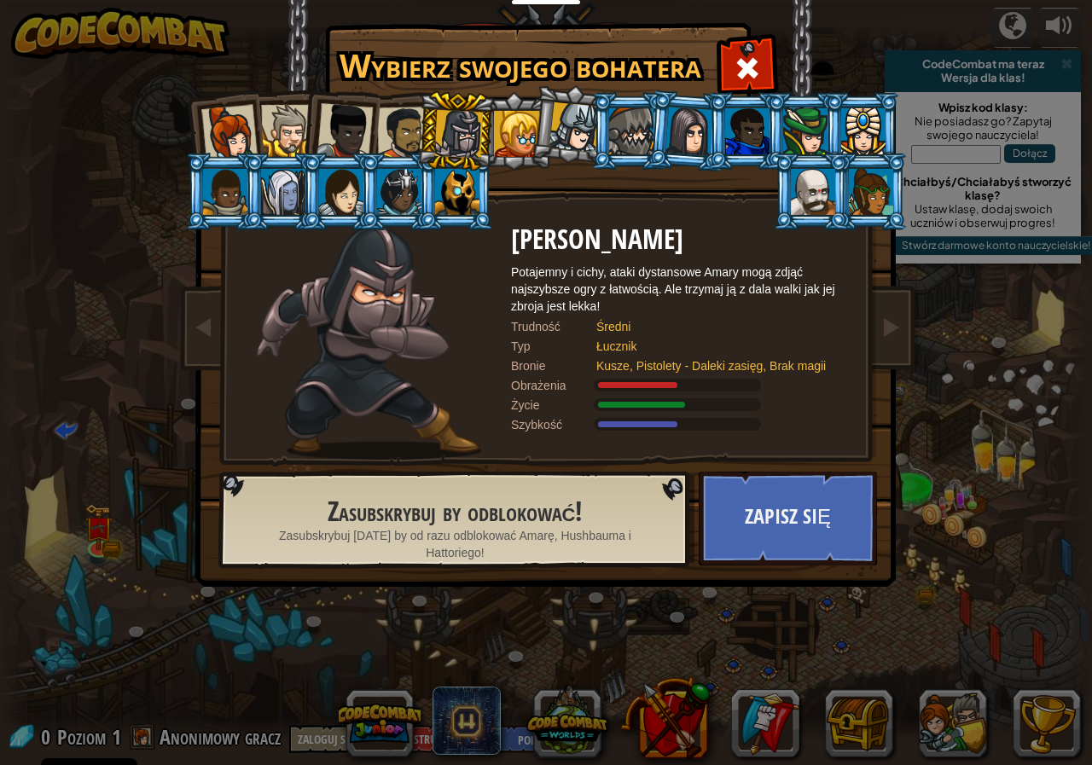
click at [381, 139] on div at bounding box center [403, 133] width 53 height 53
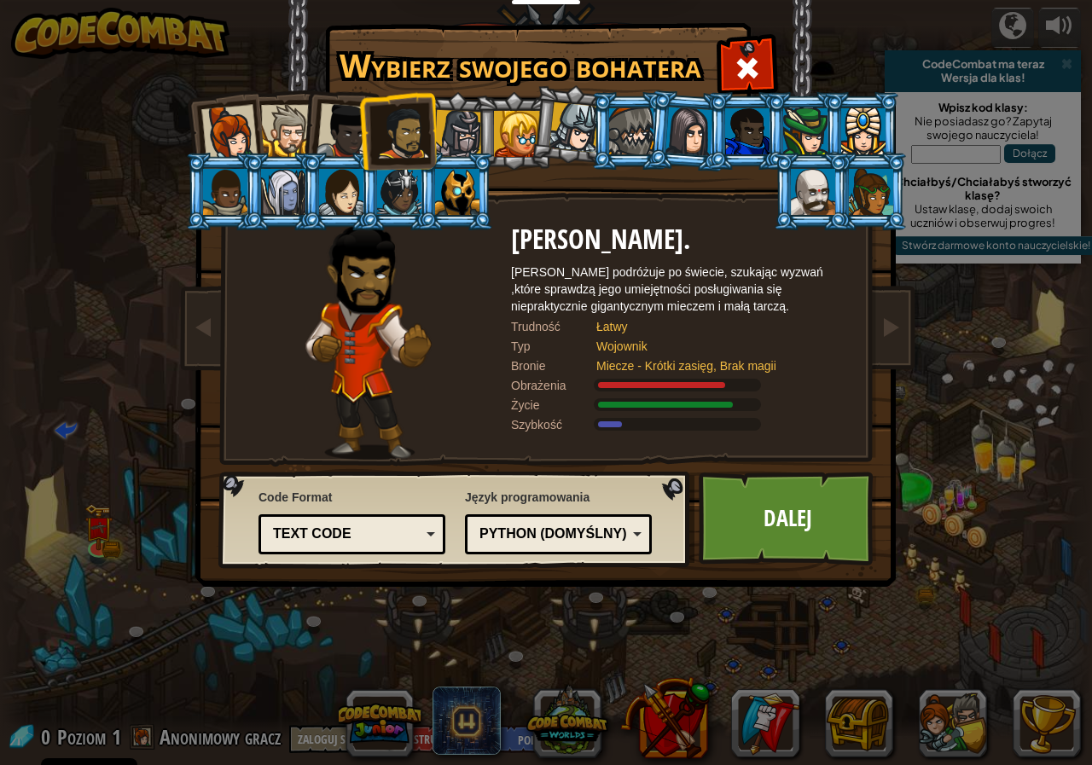
click at [350, 130] on div at bounding box center [345, 131] width 56 height 56
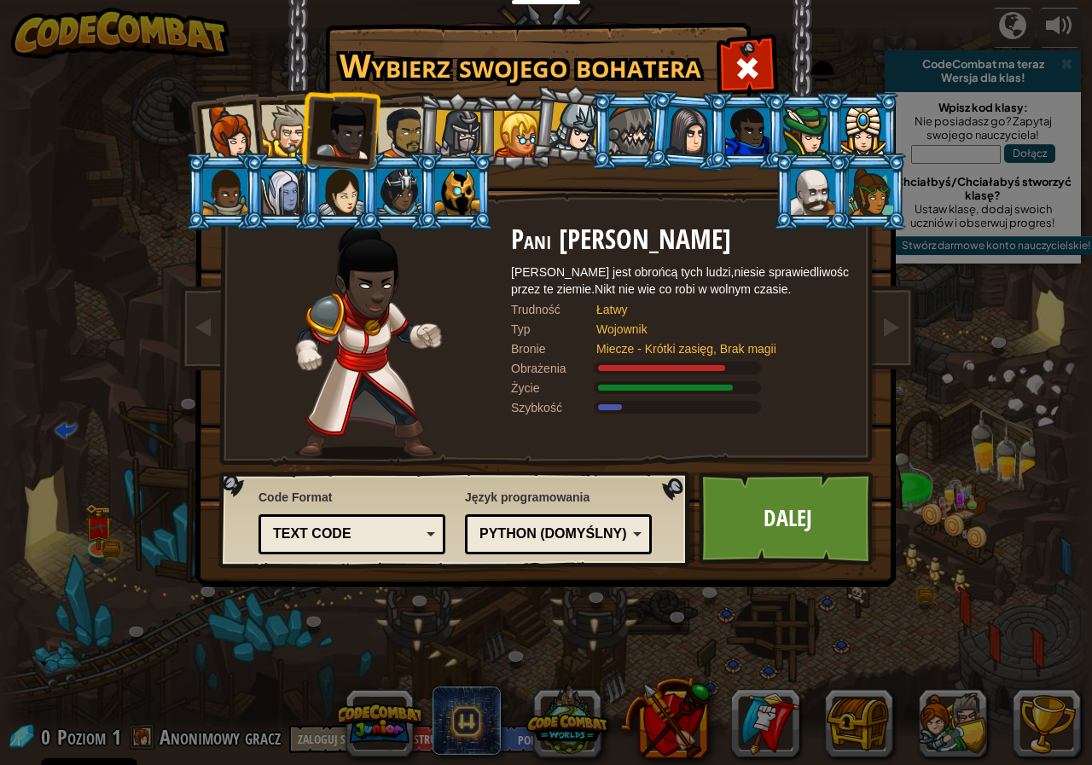
click at [278, 127] on div at bounding box center [287, 131] width 52 height 52
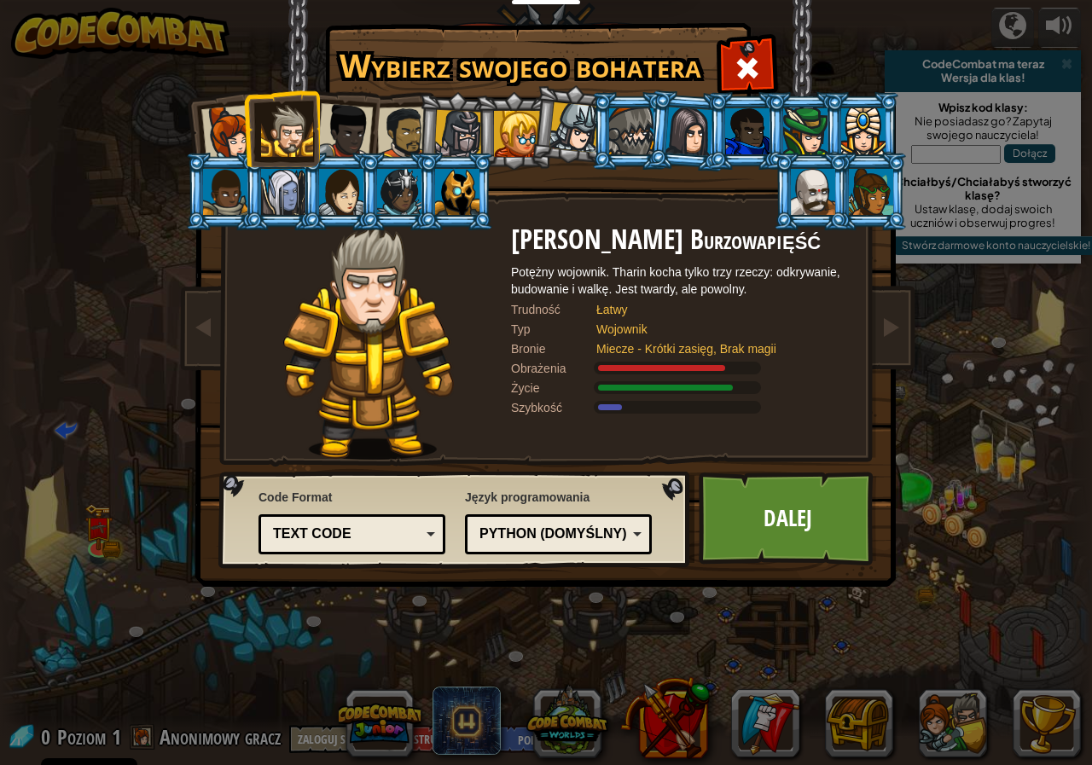
click at [214, 134] on div at bounding box center [229, 133] width 56 height 56
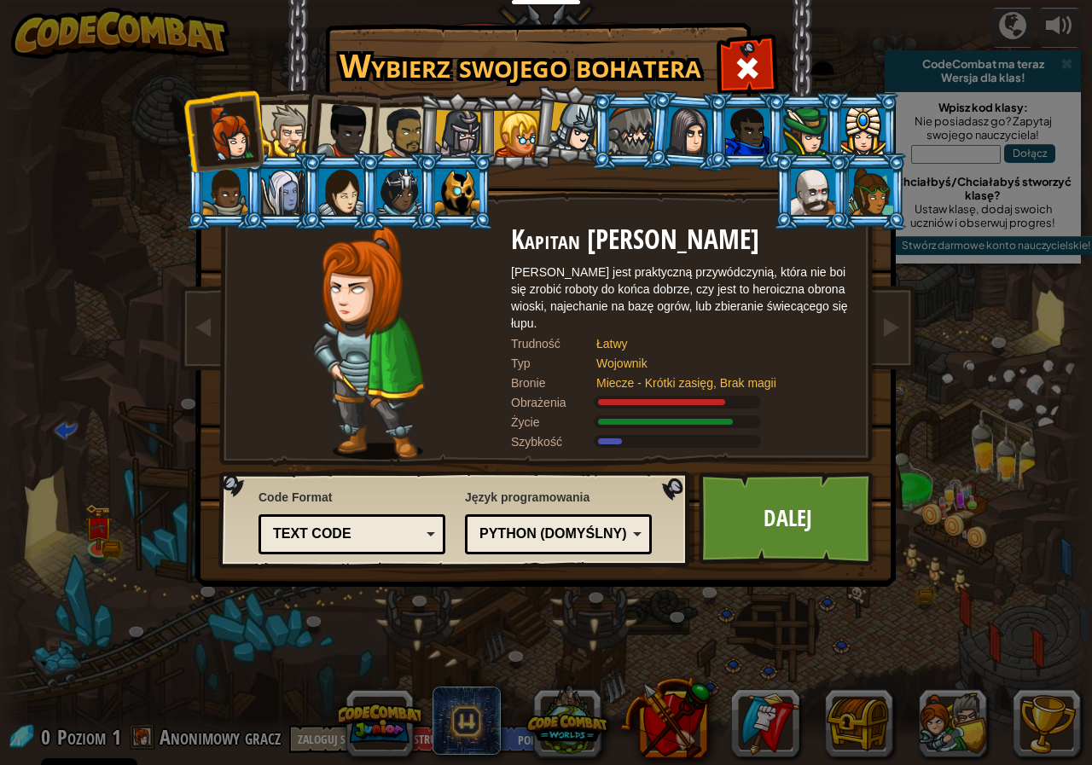
click at [322, 120] on div at bounding box center [345, 131] width 56 height 56
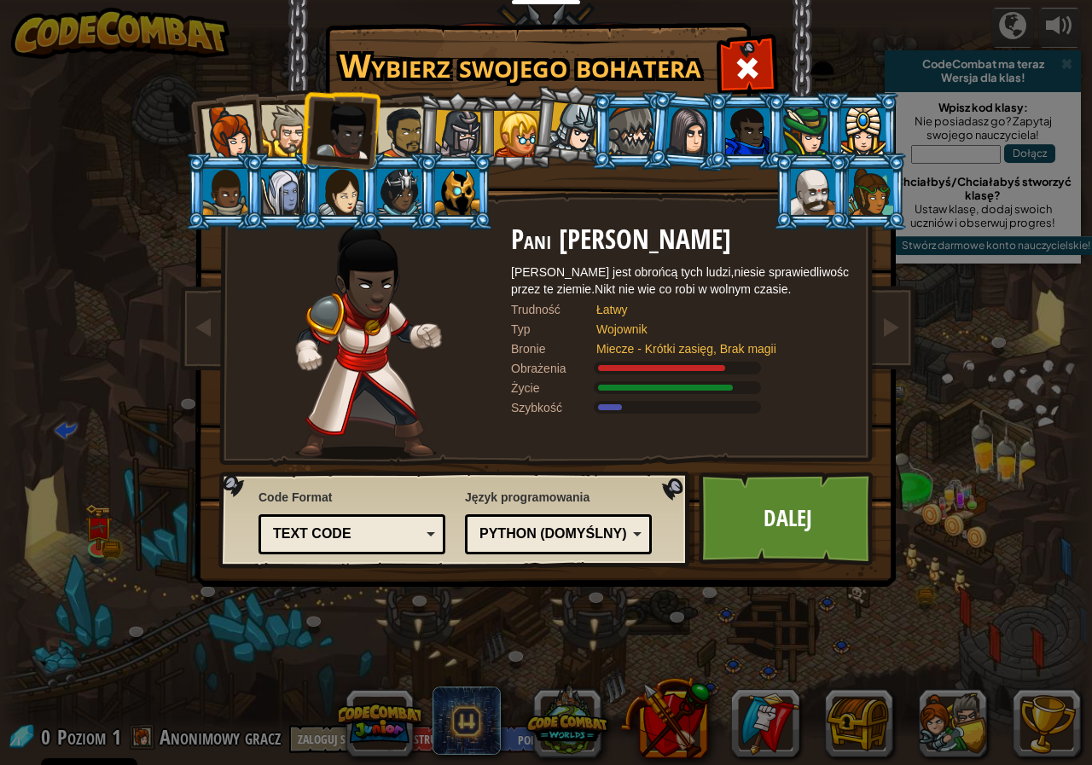
click at [290, 123] on div at bounding box center [287, 131] width 52 height 52
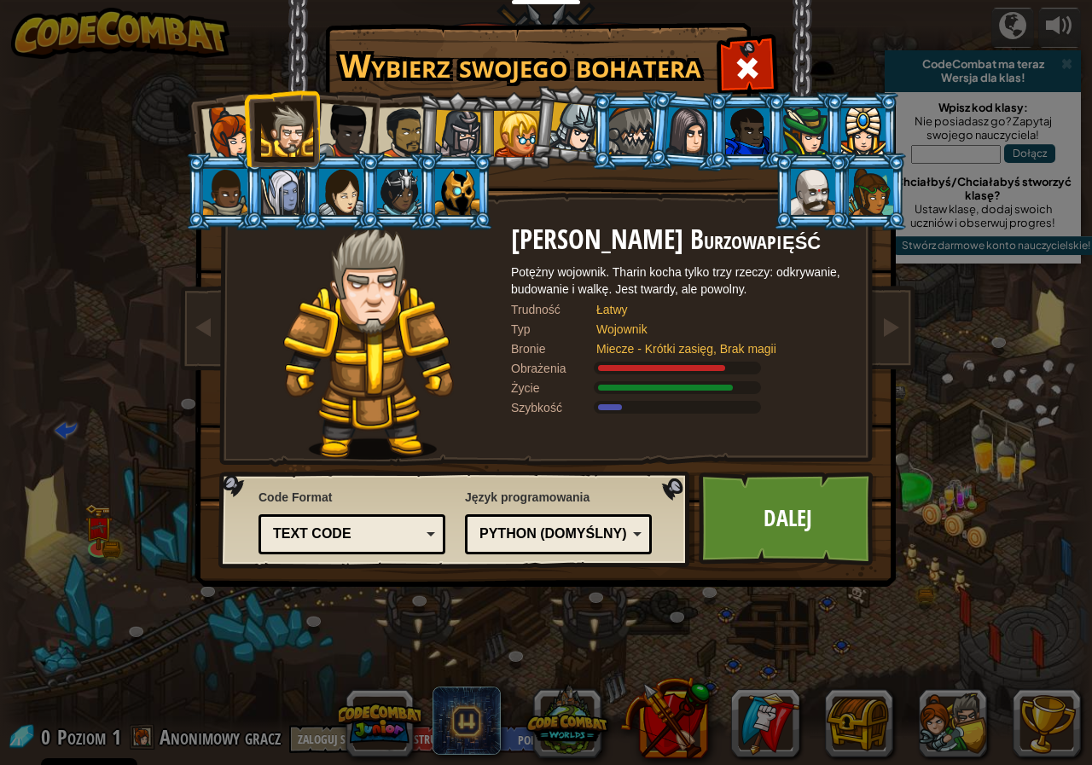
click at [342, 119] on div at bounding box center [345, 131] width 56 height 56
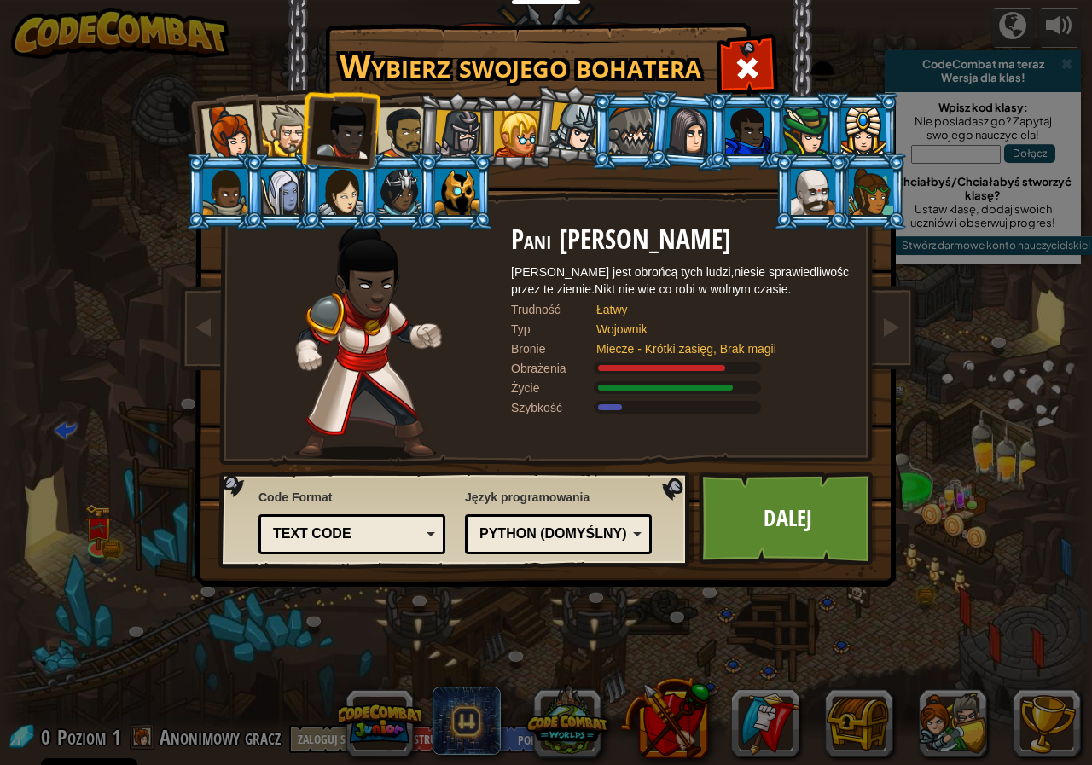
click at [410, 132] on div at bounding box center [403, 133] width 53 height 53
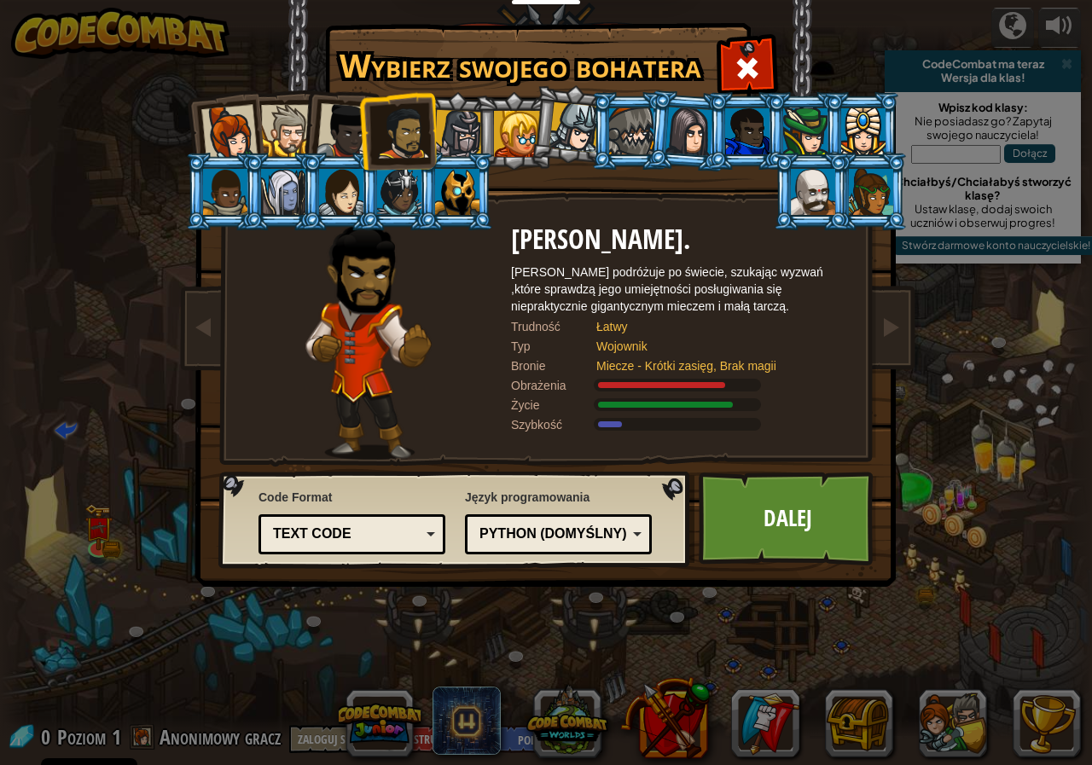
click at [337, 131] on div at bounding box center [345, 131] width 56 height 56
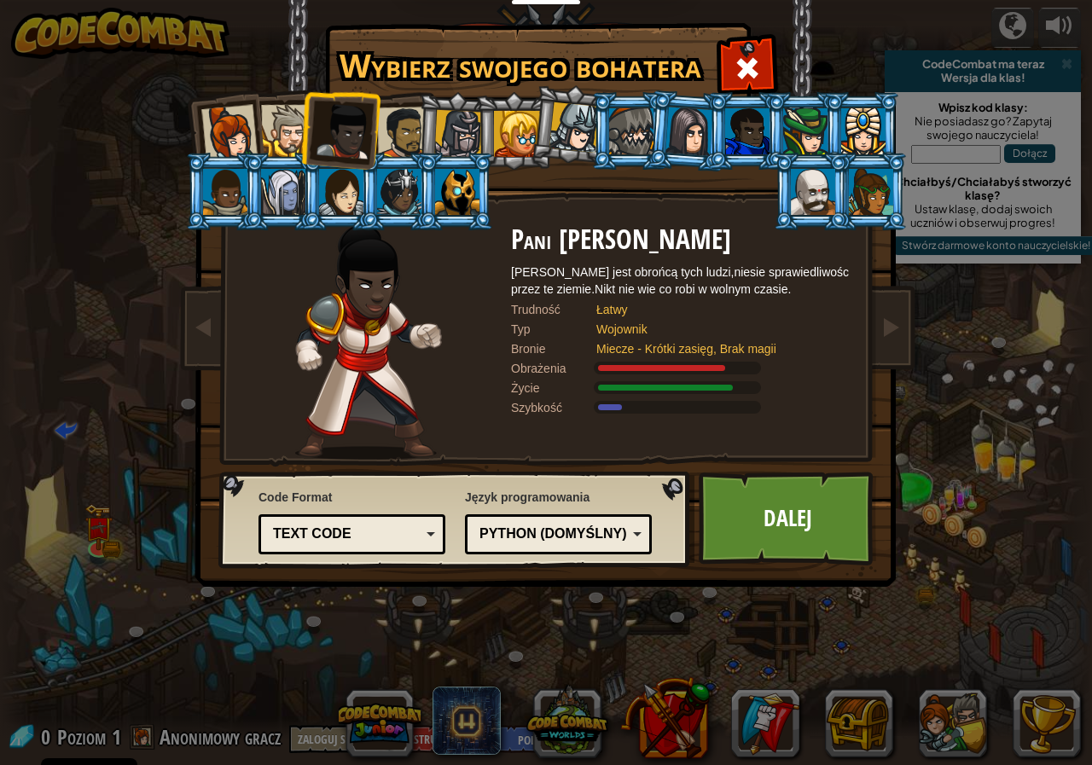
click at [399, 119] on div at bounding box center [403, 133] width 53 height 53
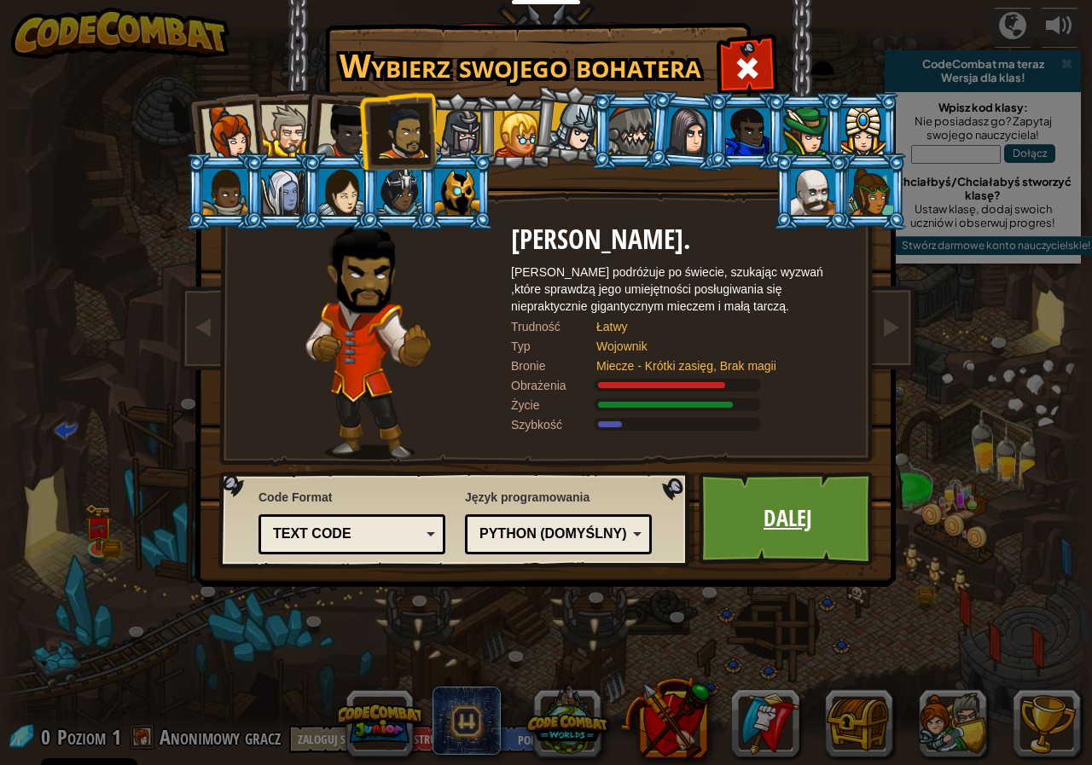
click at [783, 519] on link "Dalej" at bounding box center [788, 519] width 178 height 94
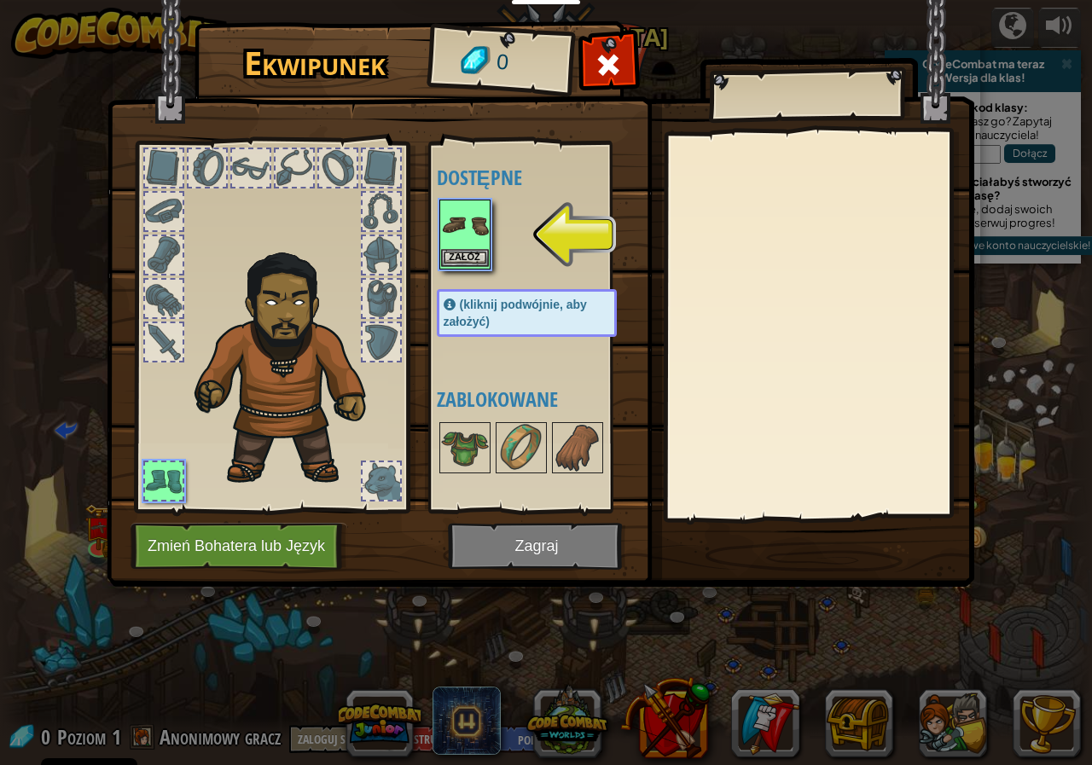
click at [484, 239] on img at bounding box center [465, 225] width 48 height 48
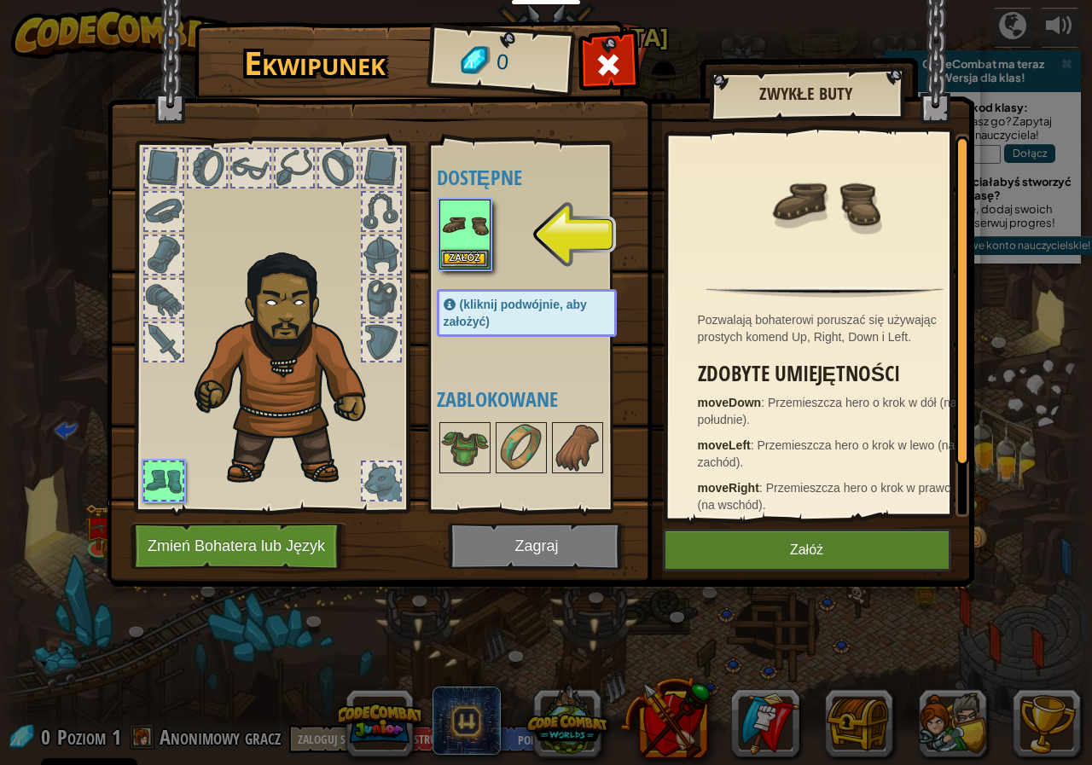
drag, startPoint x: 725, startPoint y: 525, endPoint x: 710, endPoint y: 536, distance: 18.3
click at [721, 528] on img at bounding box center [541, 278] width 868 height 620
click at [710, 537] on button "Załóż" at bounding box center [807, 550] width 288 height 43
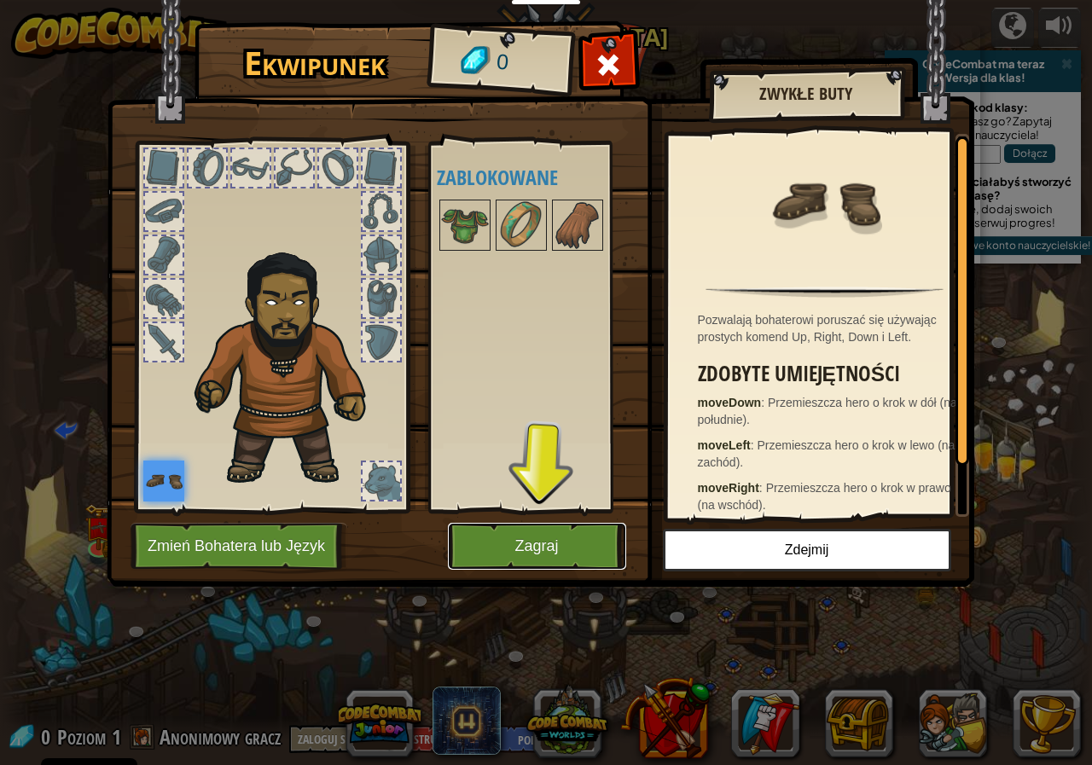
click at [526, 536] on button "Zagraj" at bounding box center [537, 546] width 178 height 47
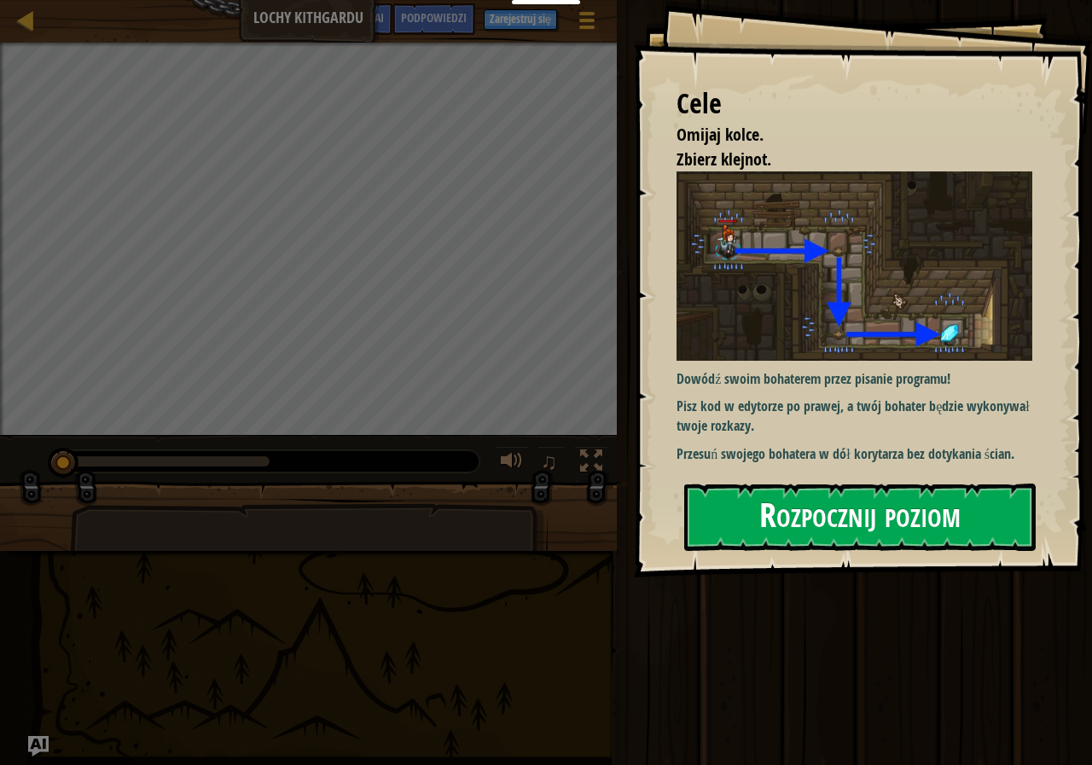
click at [943, 511] on button "Rozpocznij poziom" at bounding box center [860, 517] width 352 height 67
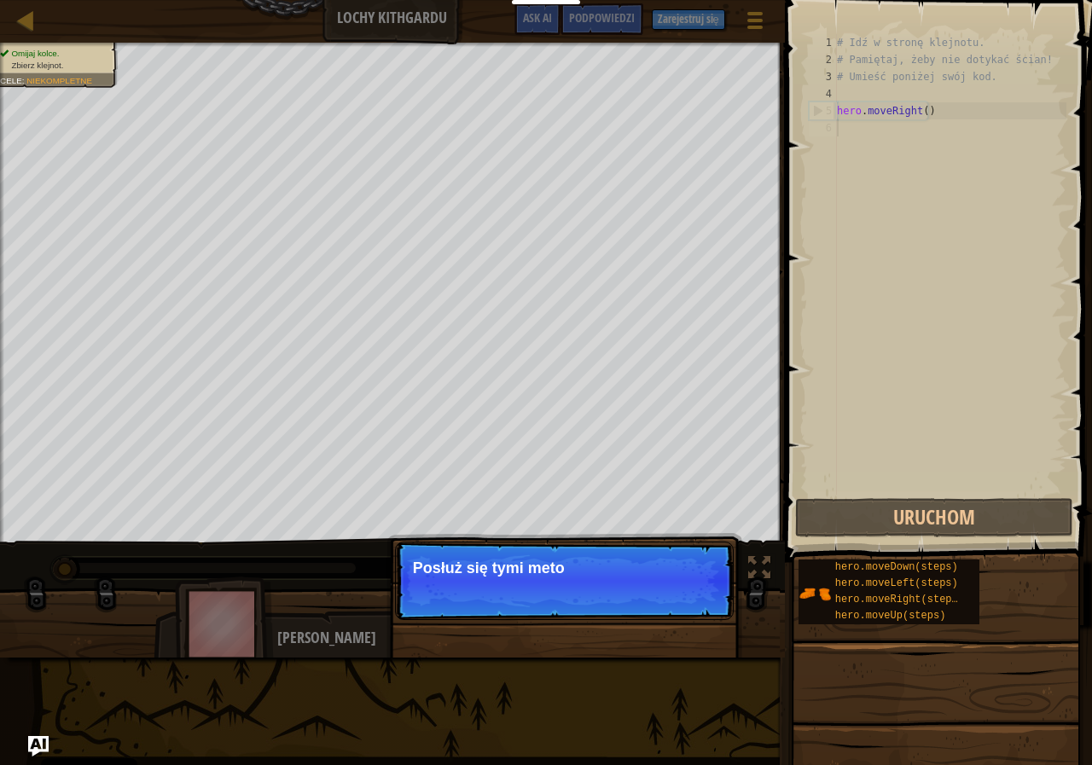
click at [608, 559] on p "Pomiń (esc) Dalej Posłuż się tymi meto" at bounding box center [564, 581] width 339 height 79
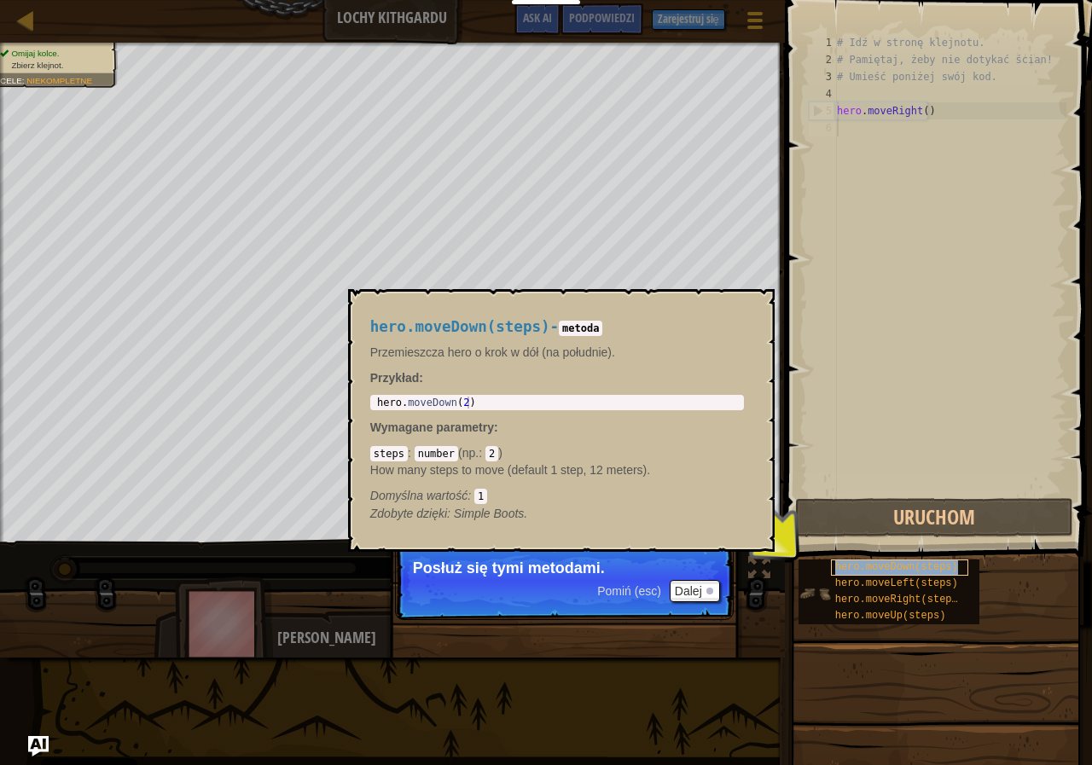
click at [937, 564] on span "hero.moveDown(steps)" at bounding box center [896, 568] width 123 height 12
type textarea "hero.moveDown(2)"
click at [553, 405] on div "hero . moveDown ( 2 )" at bounding box center [557, 415] width 367 height 36
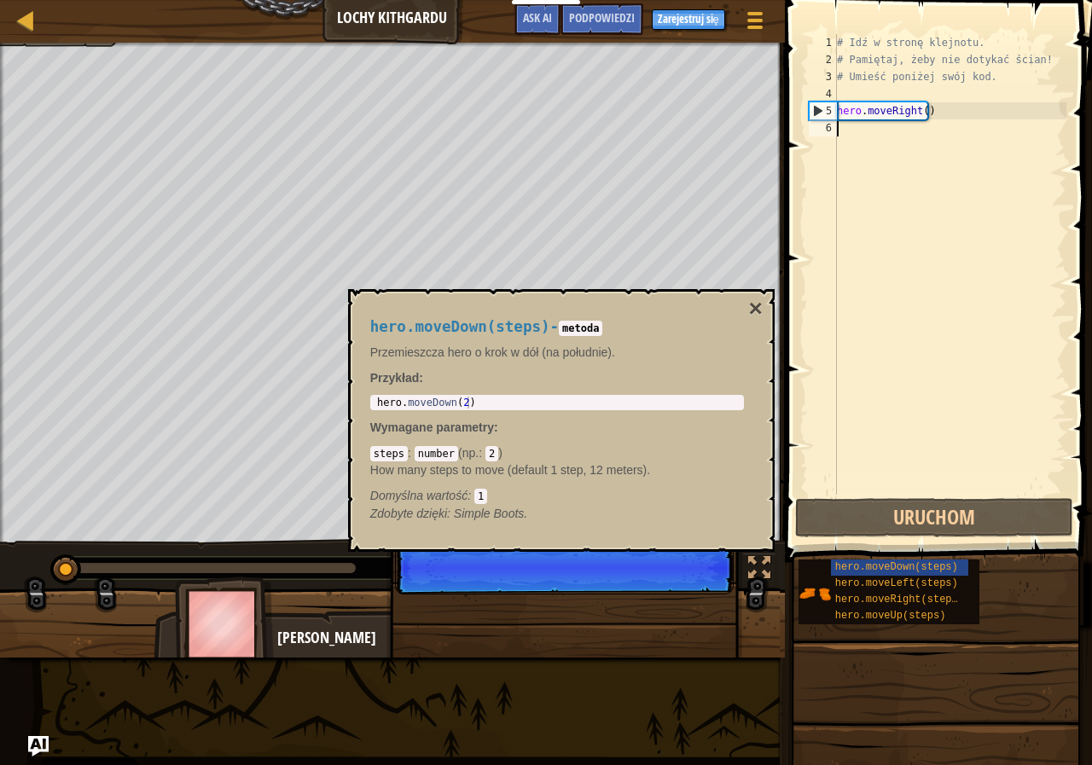
scroll to position [8, 0]
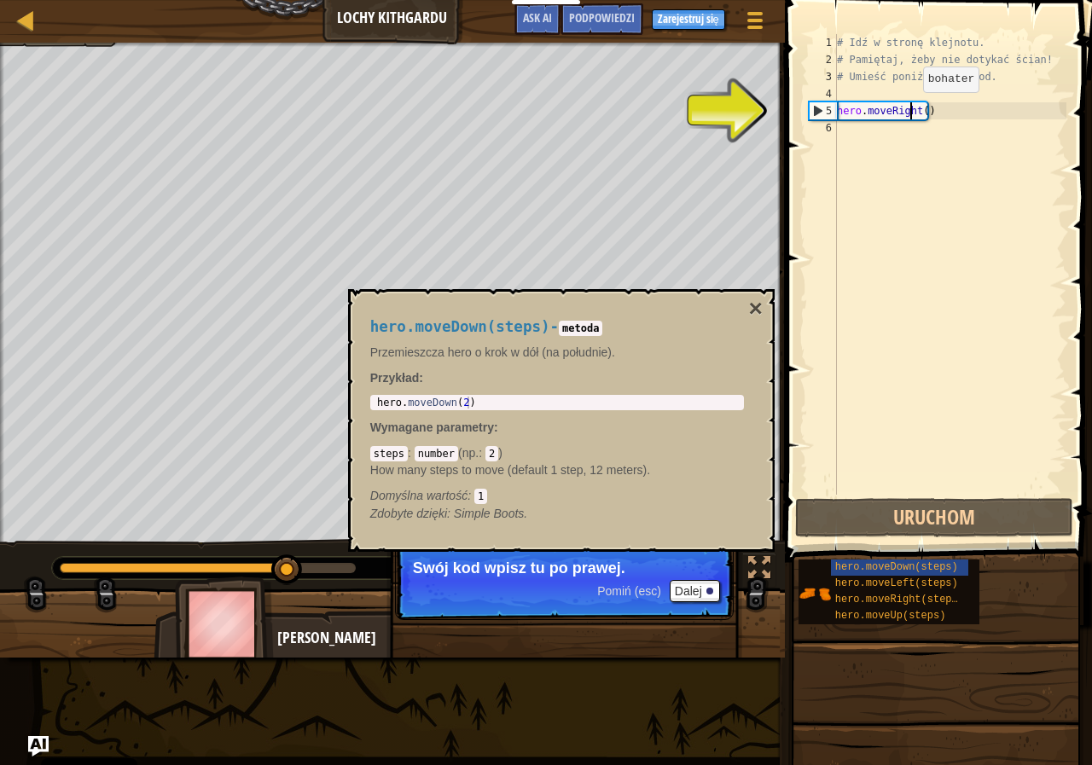
click at [909, 109] on div "# Idź w stronę klejnotu. # Pamiętaj, żeby nie dotykać ścian! # Umieść poniżej s…" at bounding box center [950, 281] width 233 height 495
type textarea "hero.moveRight()"
click at [928, 115] on div "# Idź w stronę klejnotu. # Pamiętaj, żeby nie dotykać ścian! # Umieść poniżej s…" at bounding box center [950, 281] width 233 height 495
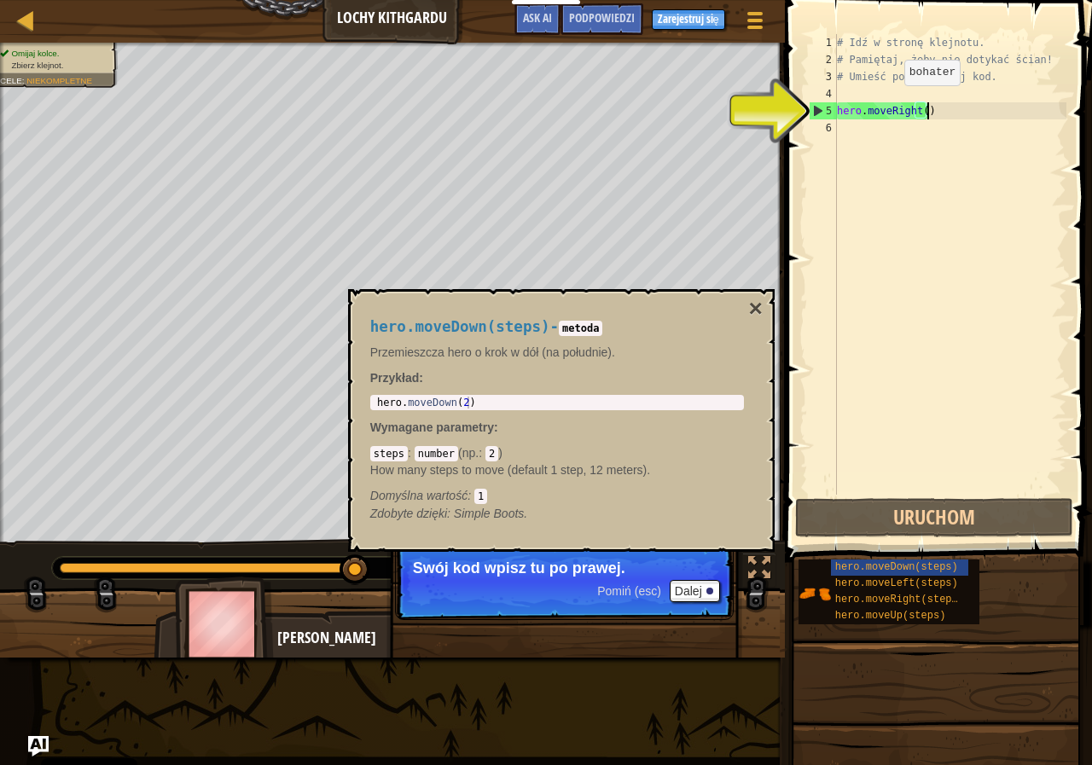
click at [890, 102] on div "# Idź w stronę klejnotu. # Pamiętaj, żeby nie dotykać ścian! # Umieść poniżej s…" at bounding box center [950, 281] width 233 height 495
click at [684, 591] on button "Dalej" at bounding box center [695, 591] width 50 height 22
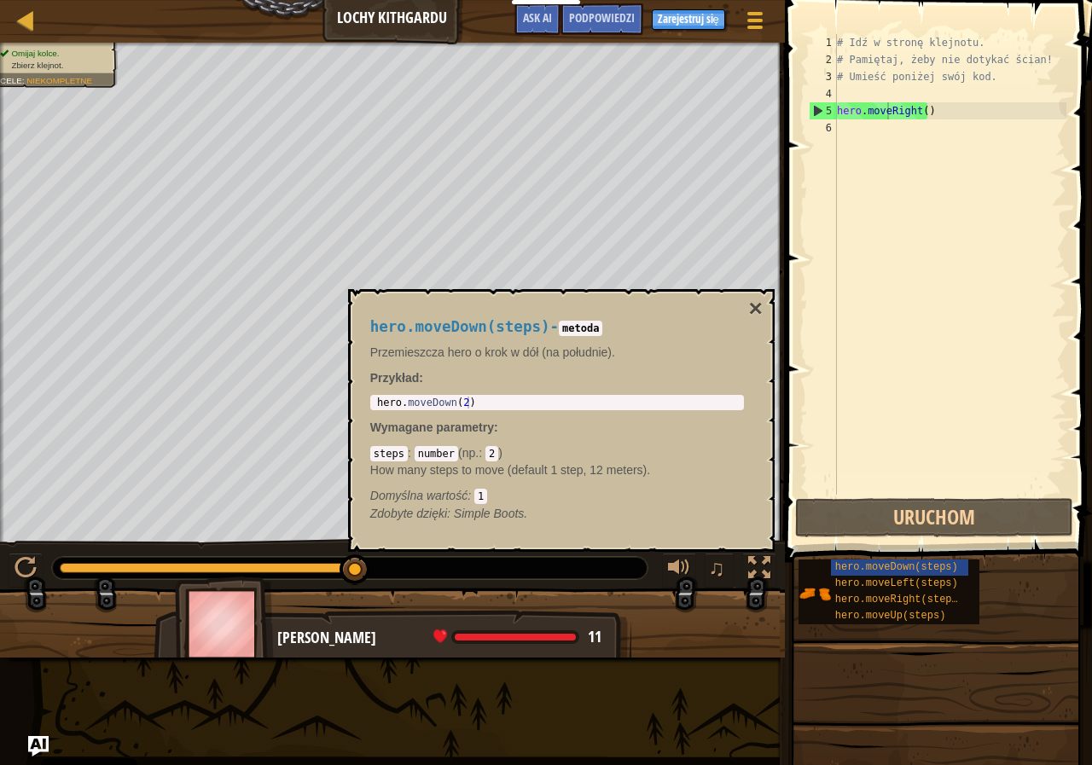
click at [932, 564] on span "hero.moveDown(steps)" at bounding box center [896, 568] width 123 height 12
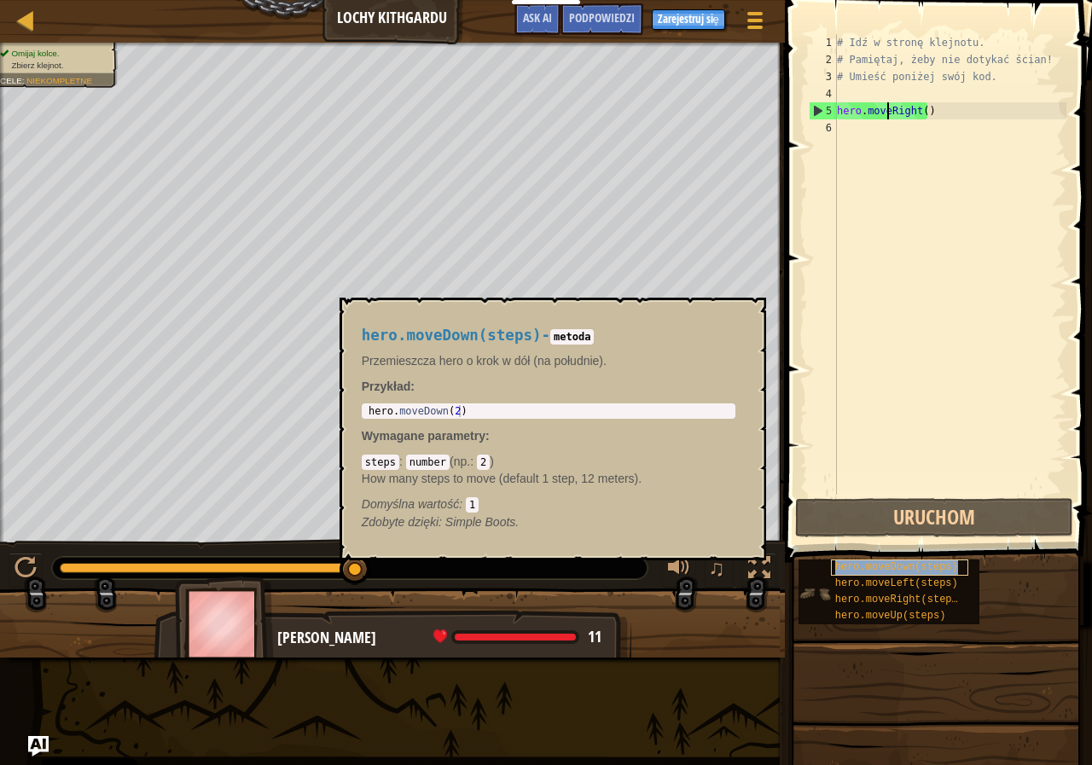
click at [896, 562] on span "hero.moveDown(steps)" at bounding box center [896, 568] width 123 height 12
click at [486, 401] on div "hero.moveDown(steps) - metoda Przemieszcza hero o krok w dół (na południe). Prz…" at bounding box center [549, 429] width 398 height 236
type textarea "hero.moveDown(2)"
click at [445, 412] on div "hero . moveDown ( 2 )" at bounding box center [548, 423] width 367 height 36
click at [454, 414] on div "hero . moveDown ( 2 )" at bounding box center [548, 423] width 367 height 36
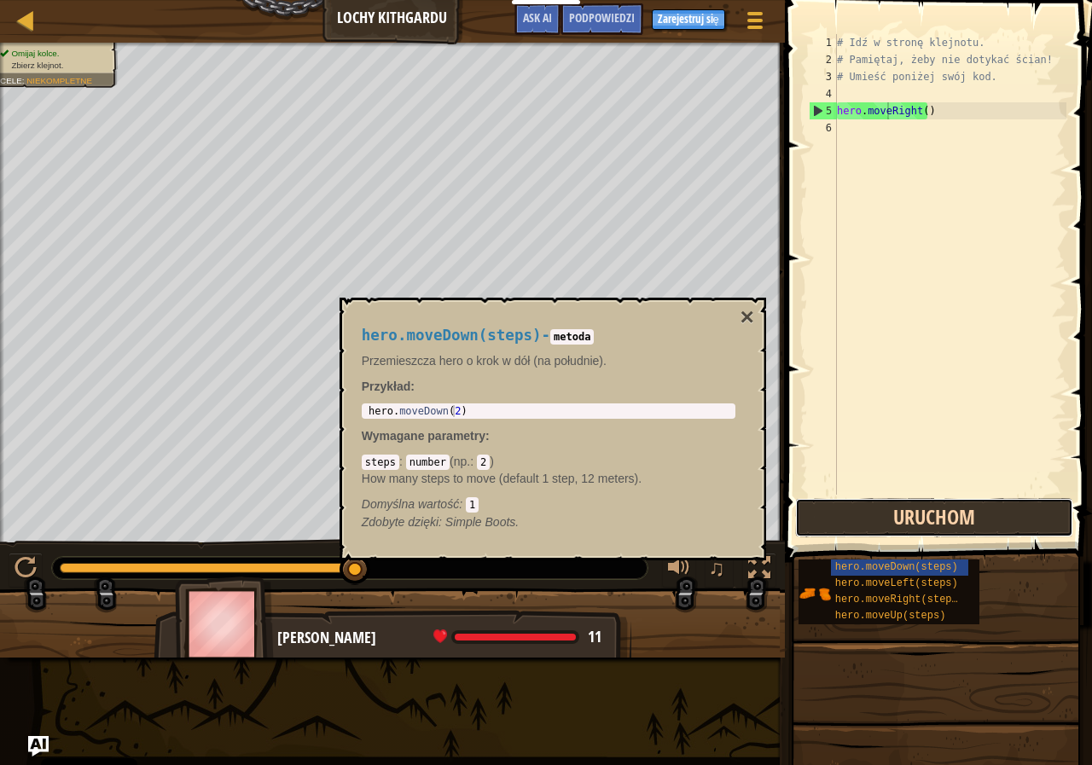
click at [866, 519] on button "Uruchom" at bounding box center [934, 517] width 278 height 39
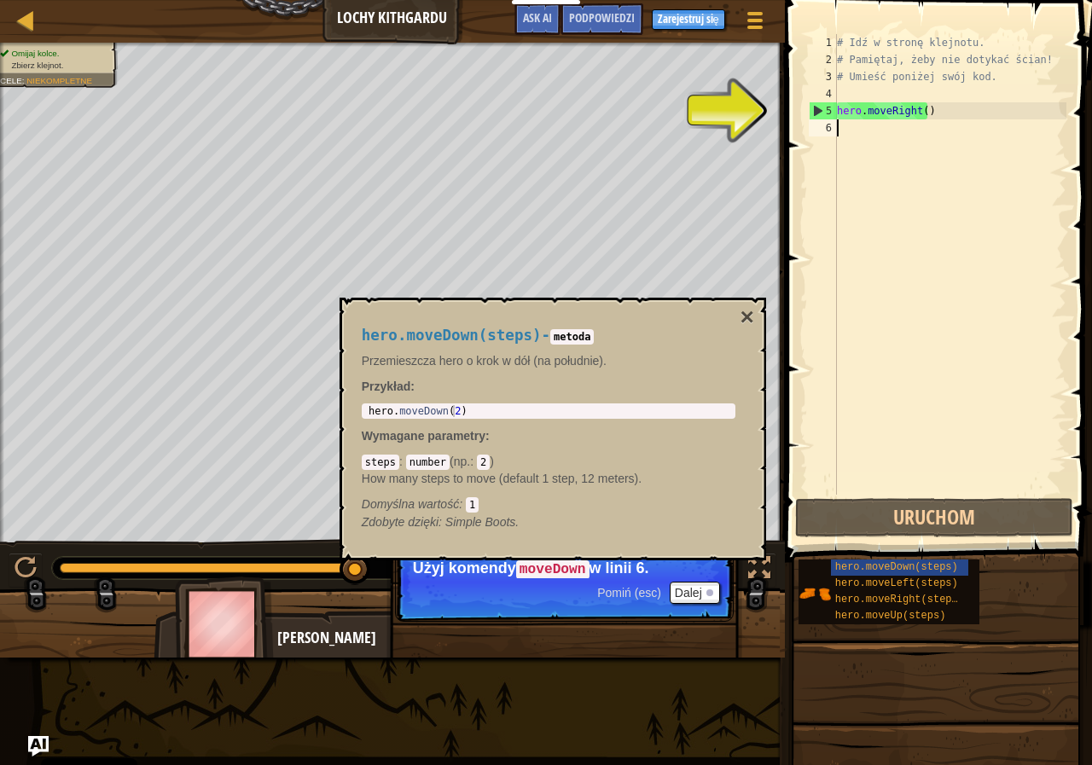
drag, startPoint x: 983, startPoint y: 393, endPoint x: 939, endPoint y: 201, distance: 197.9
click at [940, 201] on div "# Idź w stronę klejnotu. # Pamiętaj, żeby nie dotykać ścian! # Umieść poniżej s…" at bounding box center [950, 281] width 233 height 495
drag, startPoint x: 463, startPoint y: 434, endPoint x: 469, endPoint y: 419, distance: 16.0
click at [463, 435] on span "Wymagane parametry" at bounding box center [424, 436] width 124 height 14
click at [472, 416] on div "hero . moveDown ( 2 )" at bounding box center [548, 423] width 367 height 36
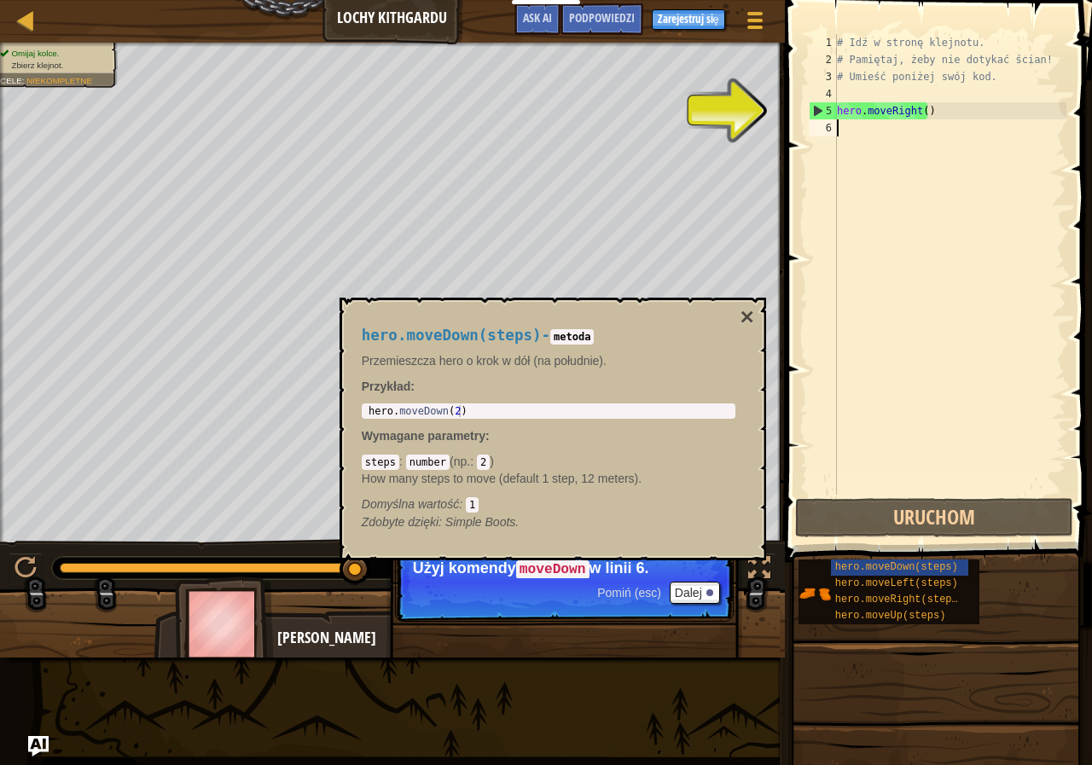
drag, startPoint x: 959, startPoint y: 439, endPoint x: 969, endPoint y: 473, distance: 35.4
click at [969, 459] on div "# Idź w stronę klejnotu. # Pamiętaj, żeby nie dotykać ścian! # Umieść poniżej s…" at bounding box center [950, 281] width 233 height 495
click at [969, 532] on button "Uruchom" at bounding box center [934, 517] width 278 height 39
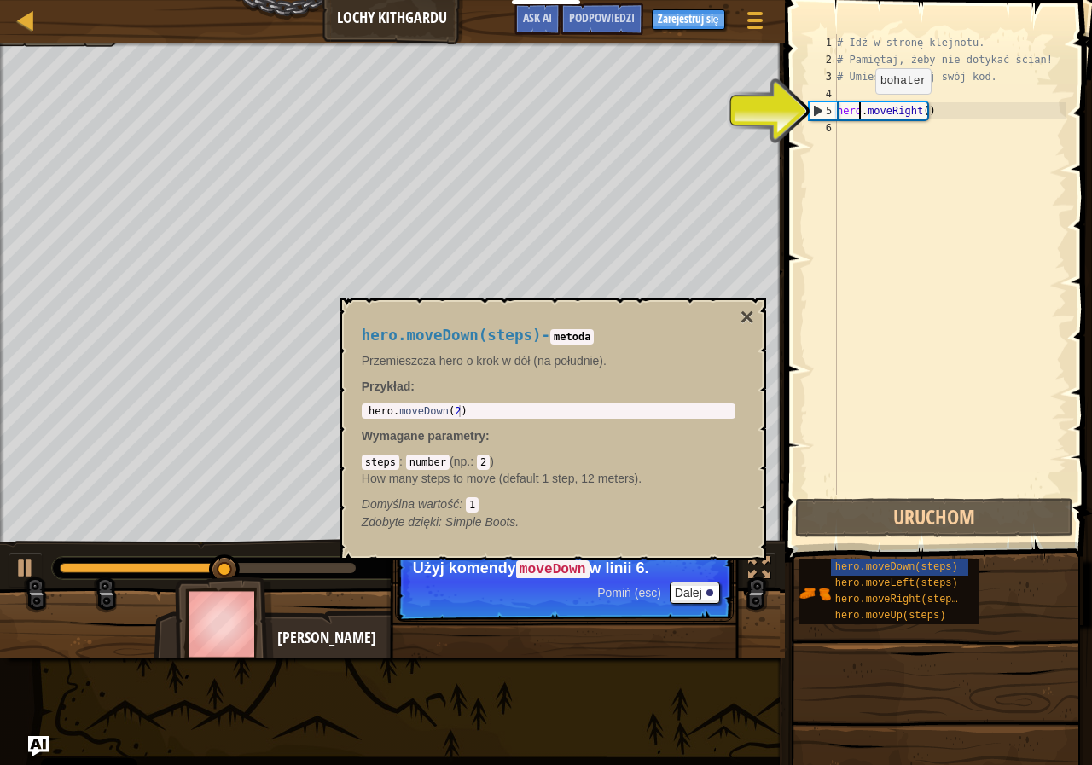
click at [861, 111] on div "# Idź w stronę klejnotu. # Pamiętaj, żeby nie dotykać ścian! # Umieść poniżej s…" at bounding box center [950, 281] width 233 height 495
type textarea "hero.moveRight()"
click at [860, 110] on div "# Idź w stronę klejnotu. # Pamiętaj, żeby nie dotykać ścian! # Umieść poniżej s…" at bounding box center [950, 281] width 233 height 495
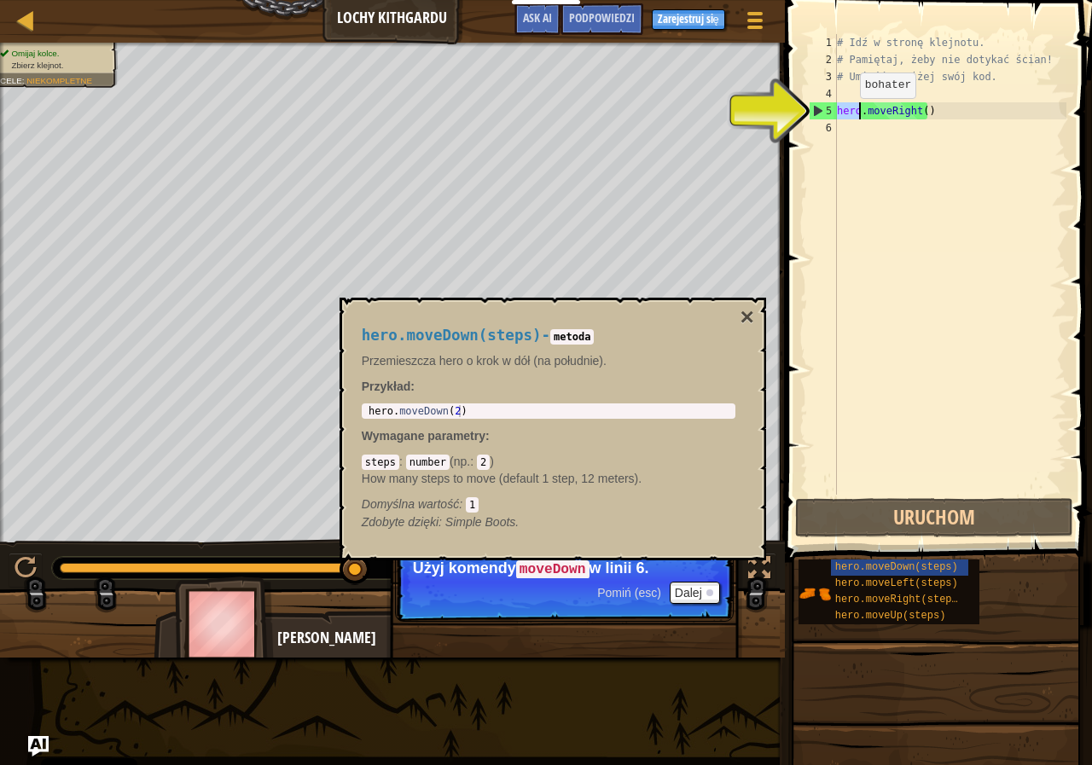
click at [846, 115] on div "# Idź w stronę klejnotu. # Pamiętaj, żeby nie dotykać ścian! # Umieść poniżej s…" at bounding box center [950, 264] width 233 height 461
click at [870, 115] on div "# Idź w stronę klejnotu. # Pamiętaj, żeby nie dotykać ścian! # Umieść poniżej s…" at bounding box center [950, 281] width 233 height 495
click at [863, 119] on div "# Idź w stronę klejnotu. # Pamiętaj, żeby nie dotykać ścian! # Umieść poniżej s…" at bounding box center [950, 281] width 233 height 495
click at [576, 368] on p "Przemieszcza hero o krok w dół (na południe)." at bounding box center [549, 360] width 374 height 17
click at [486, 333] on span "hero.moveDown(steps)" at bounding box center [452, 335] width 180 height 17
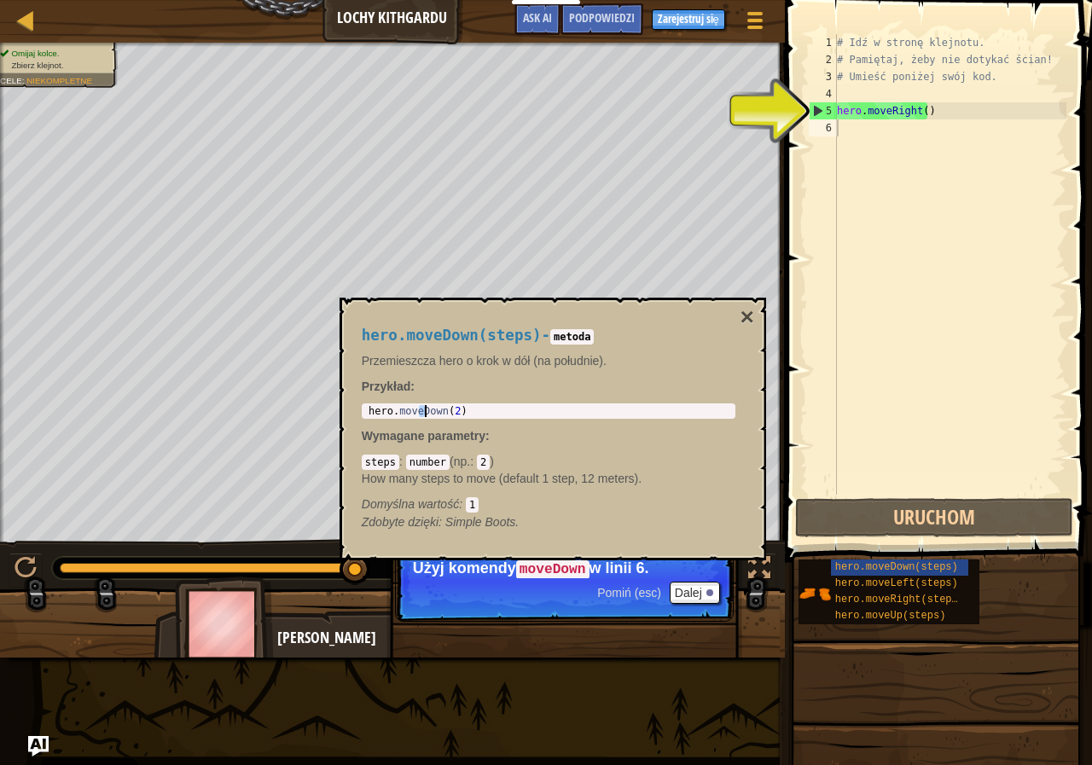
drag, startPoint x: 423, startPoint y: 409, endPoint x: 441, endPoint y: 422, distance: 22.5
click at [428, 410] on div "hero . moveDown ( 2 )" at bounding box center [548, 423] width 367 height 36
drag, startPoint x: 441, startPoint y: 422, endPoint x: 715, endPoint y: 492, distance: 282.5
click at [446, 422] on div "hero.moveDown(steps) - metoda Przemieszcza hero o krok w dół (na południe). Prz…" at bounding box center [549, 429] width 398 height 236
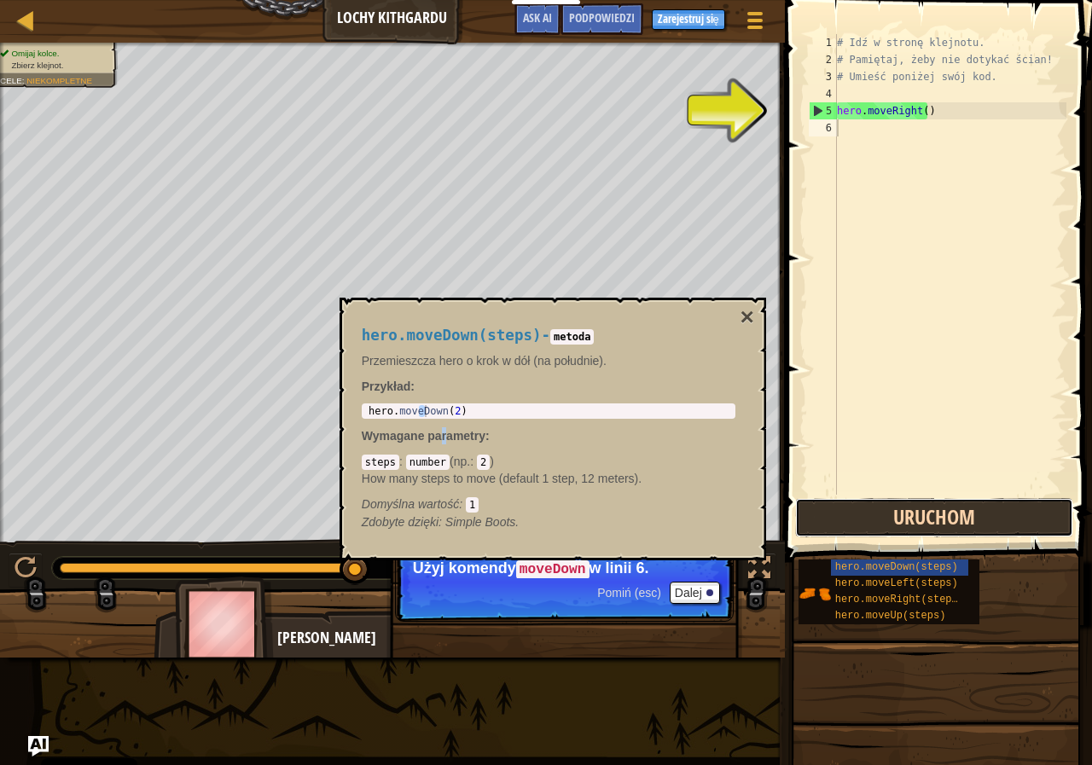
click at [981, 530] on button "Uruchom" at bounding box center [934, 517] width 278 height 39
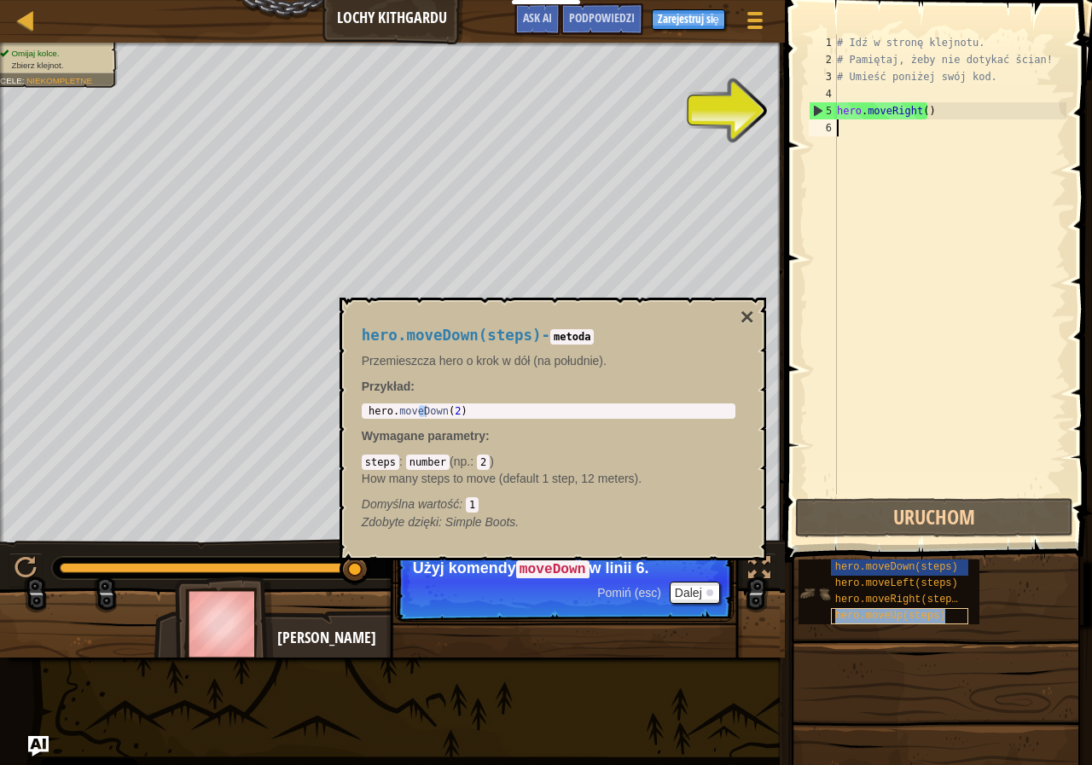
click at [913, 612] on span "hero.moveUp(steps)" at bounding box center [890, 616] width 111 height 12
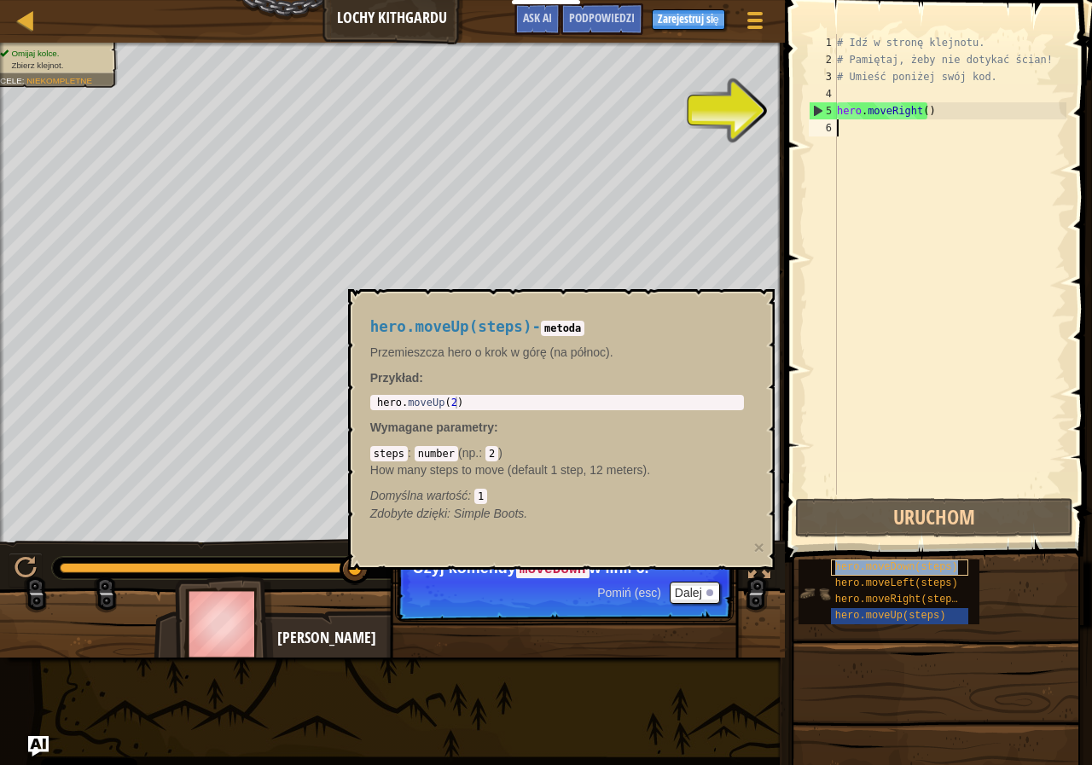
click at [909, 569] on span "hero.moveDown(steps)" at bounding box center [896, 568] width 123 height 12
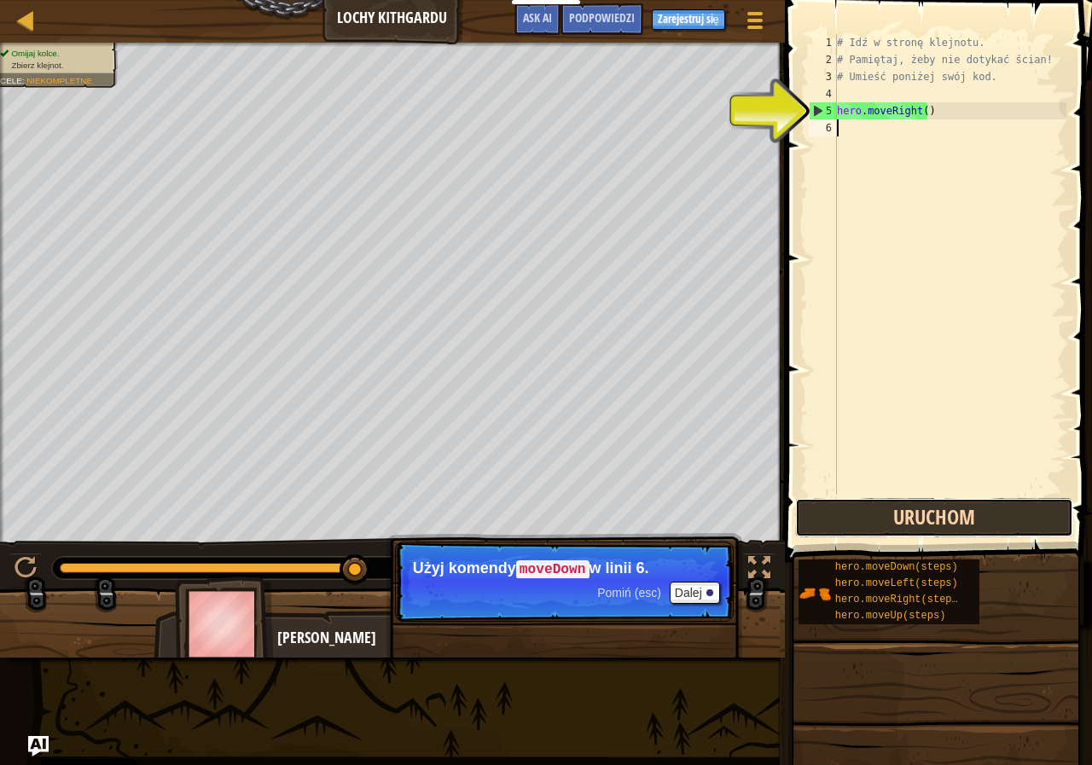
click at [964, 521] on button "Uruchom" at bounding box center [934, 517] width 278 height 39
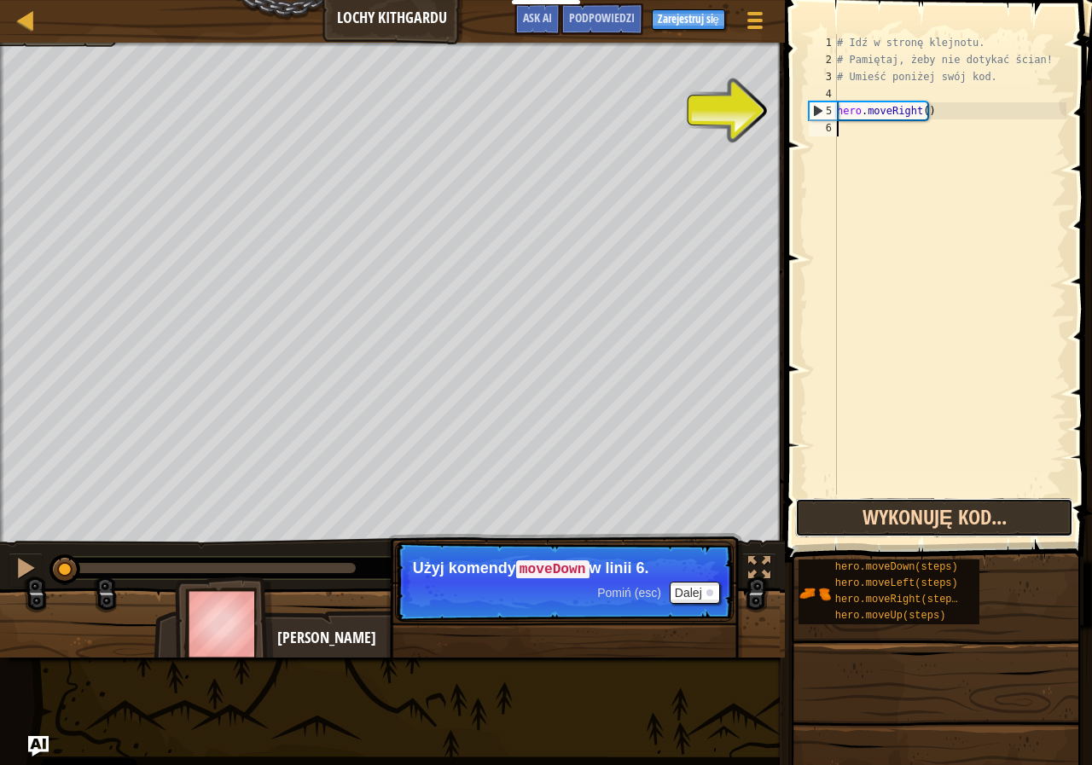
click at [963, 521] on button "Wykonuję kod..." at bounding box center [934, 517] width 278 height 39
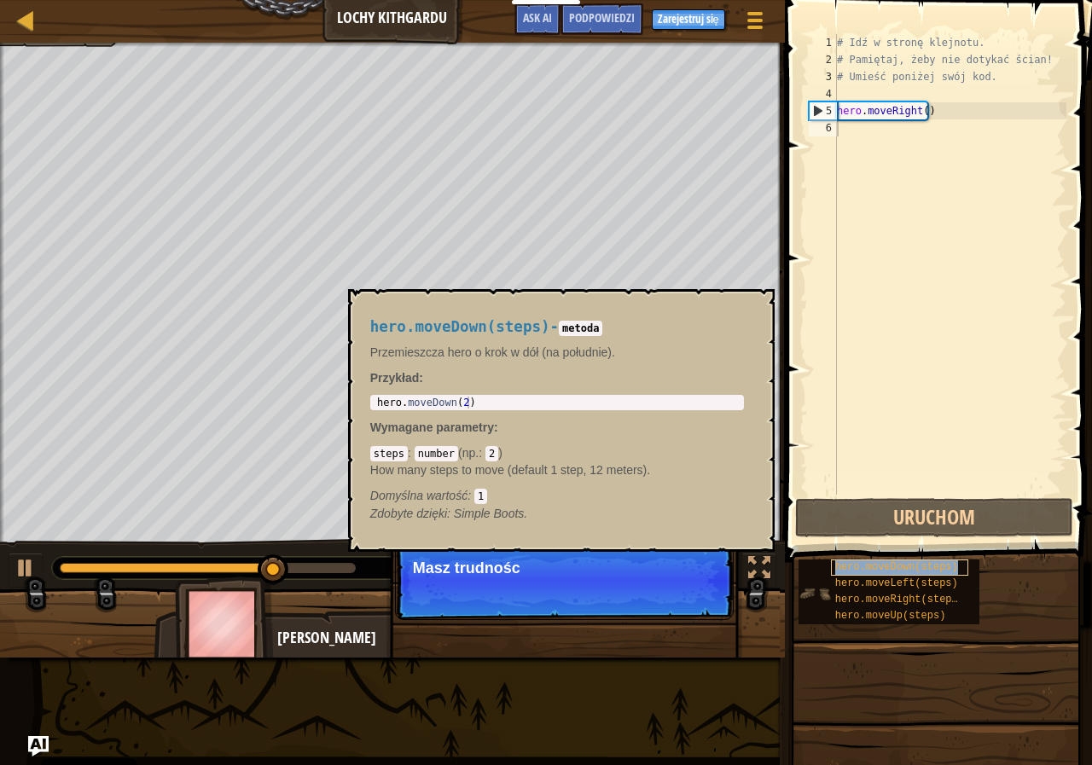
click at [896, 564] on span "hero.moveDown(steps)" at bounding box center [896, 568] width 123 height 12
click at [905, 564] on span "hero.moveDown(steps)" at bounding box center [896, 568] width 123 height 12
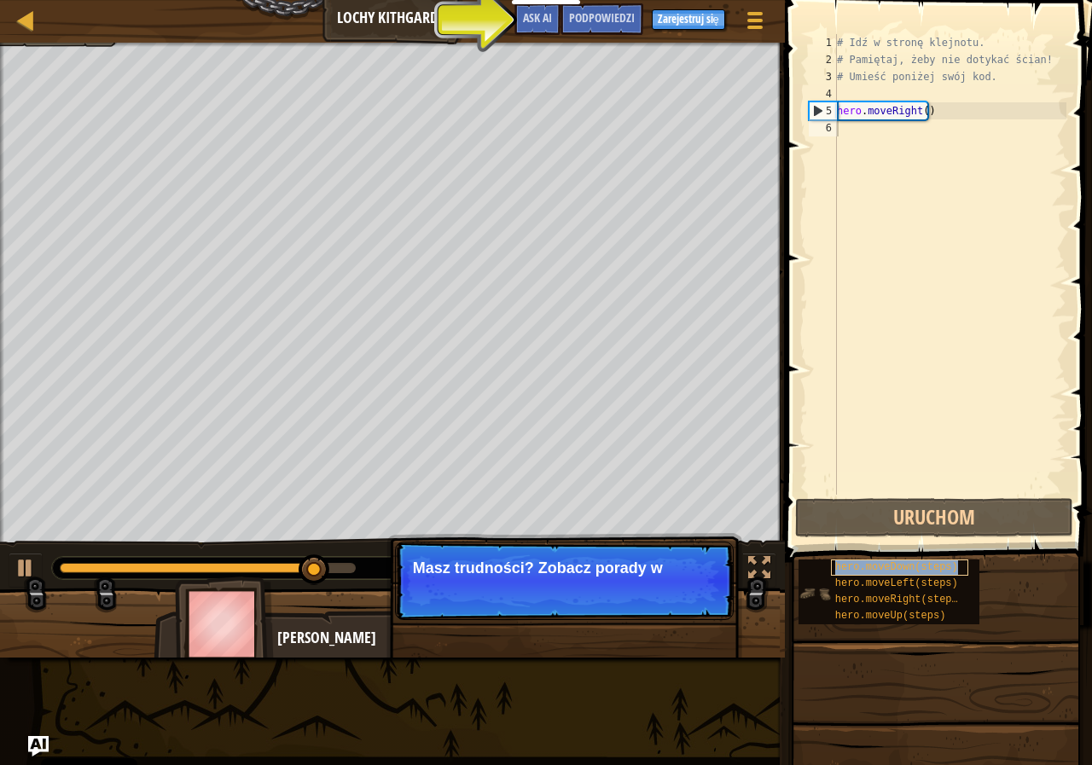
click at [905, 564] on span "hero.moveDown(steps)" at bounding box center [896, 568] width 123 height 12
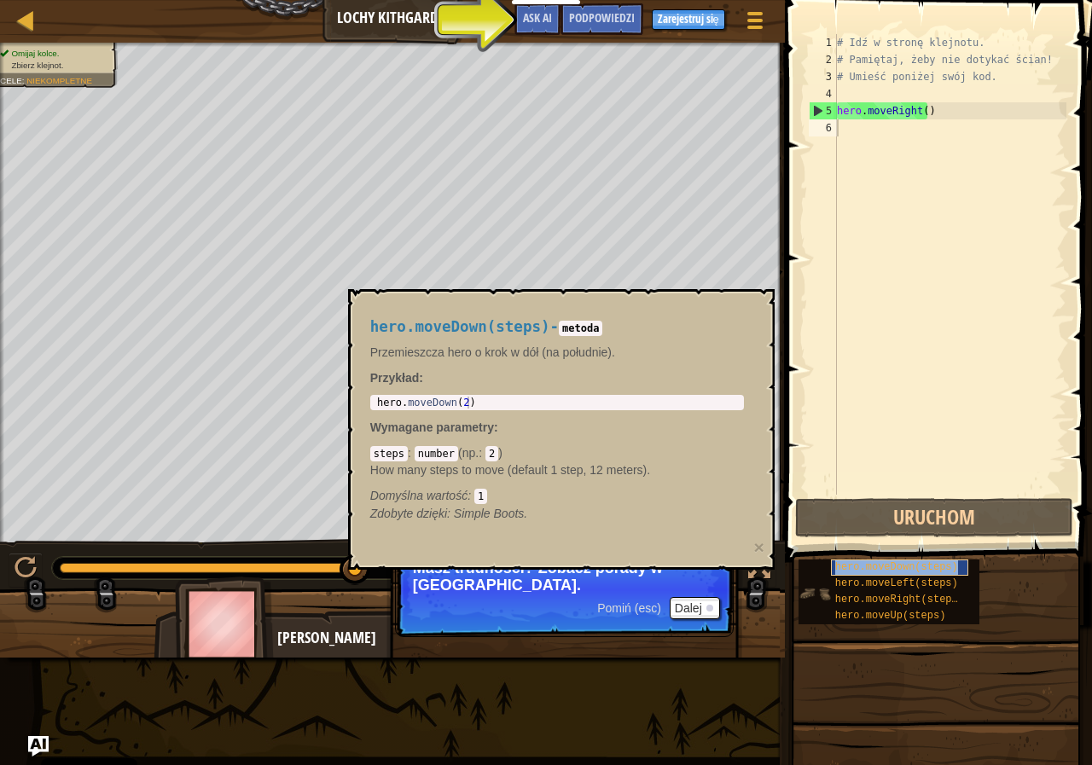
click at [915, 565] on span "hero.moveDown(steps)" at bounding box center [896, 568] width 123 height 12
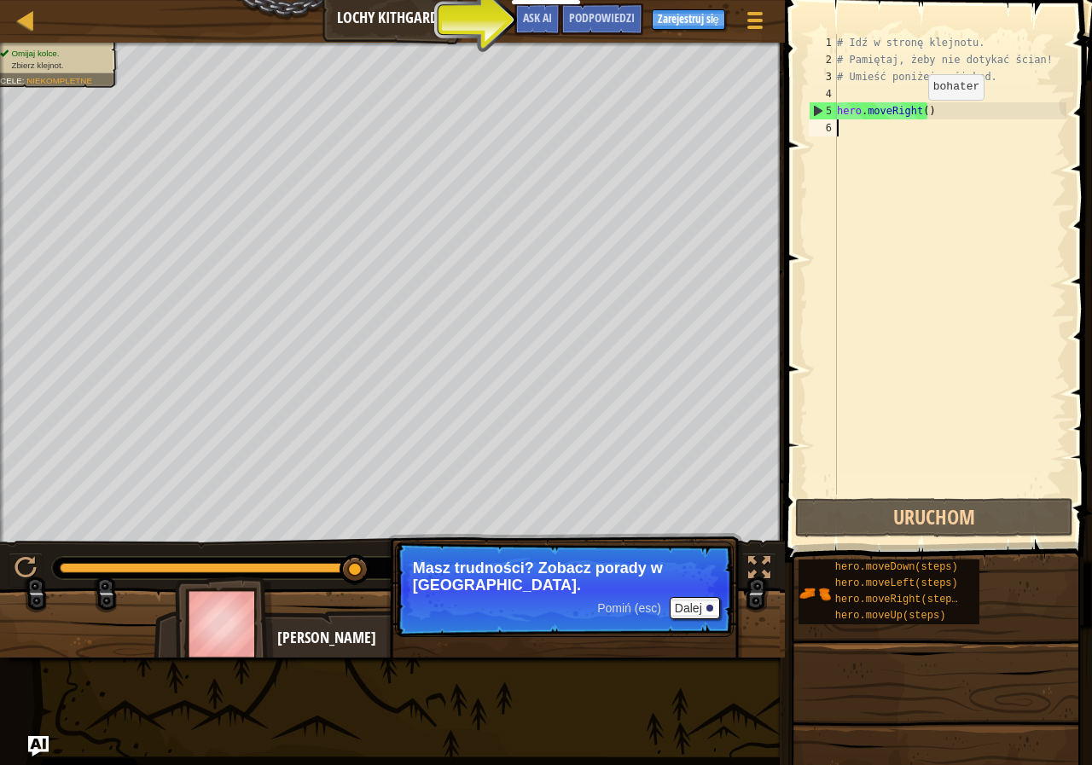
click at [914, 117] on div "# Idź w stronę klejnotu. # Pamiętaj, żeby nie dotykać ścian! # Umieść poniżej s…" at bounding box center [950, 281] width 233 height 495
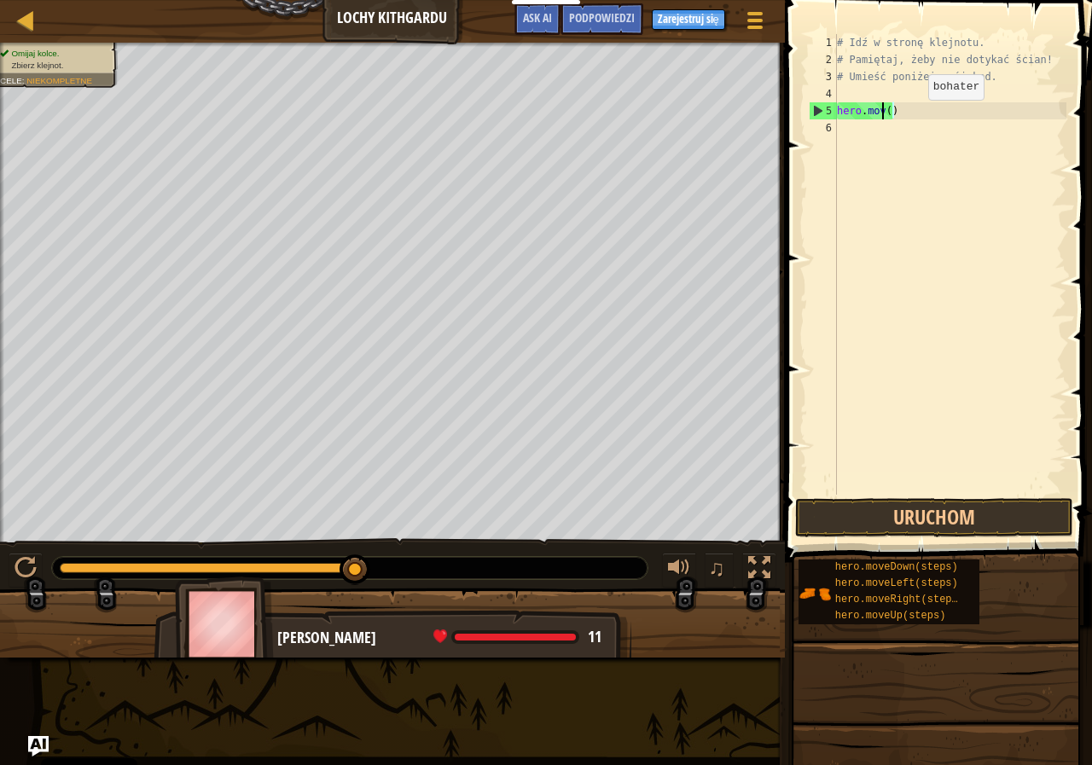
type textarea "()"
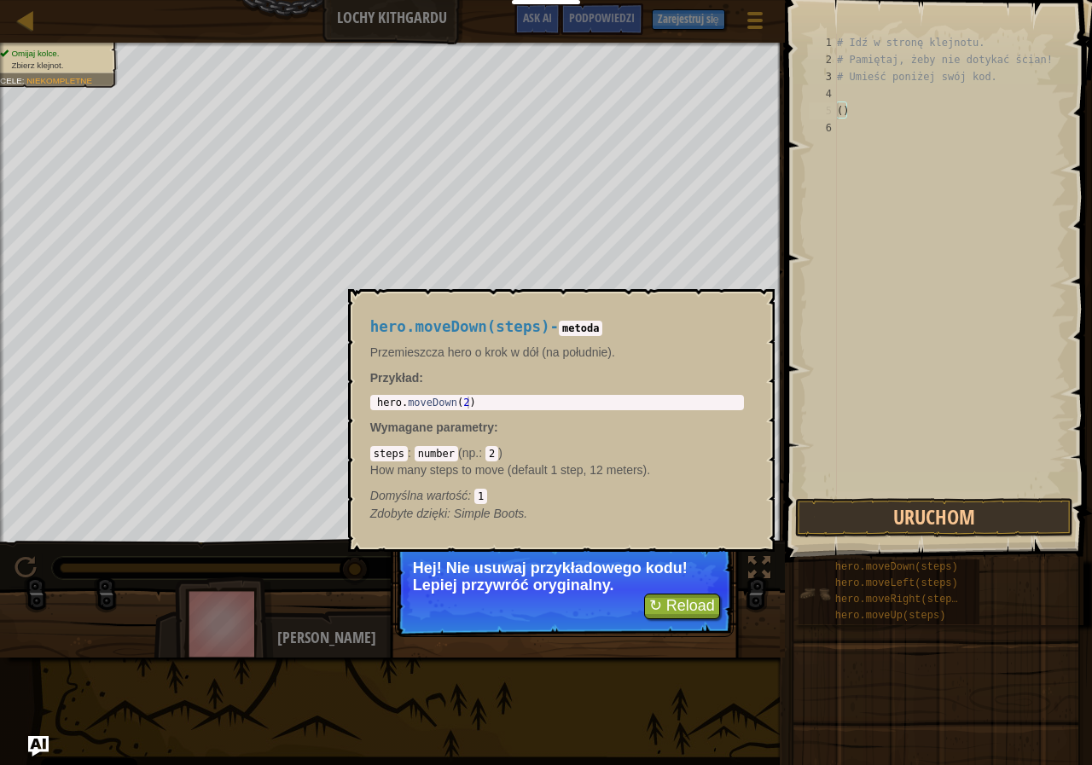
click at [812, 591] on img at bounding box center [815, 594] width 32 height 32
click at [931, 562] on span "hero.moveDown(steps)" at bounding box center [896, 568] width 123 height 12
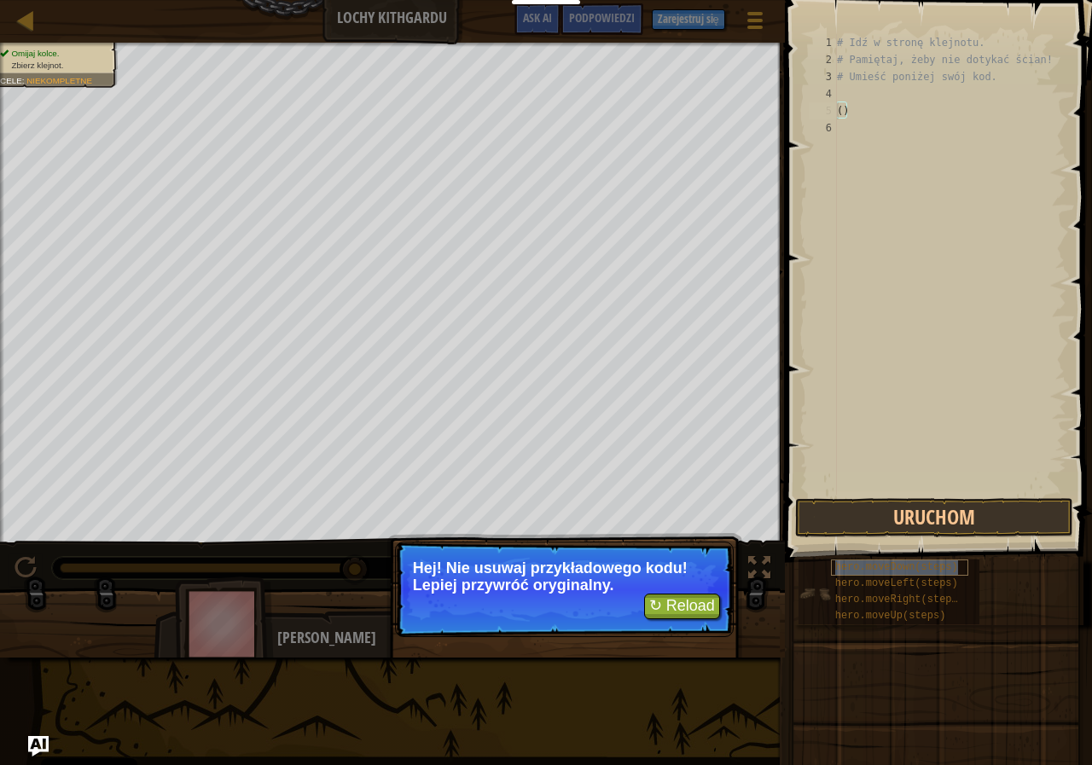
click at [931, 562] on span "hero.moveDown(steps)" at bounding box center [896, 568] width 123 height 12
click at [973, 514] on button "Uruchom" at bounding box center [934, 517] width 278 height 39
